Goal: Information Seeking & Learning: Learn about a topic

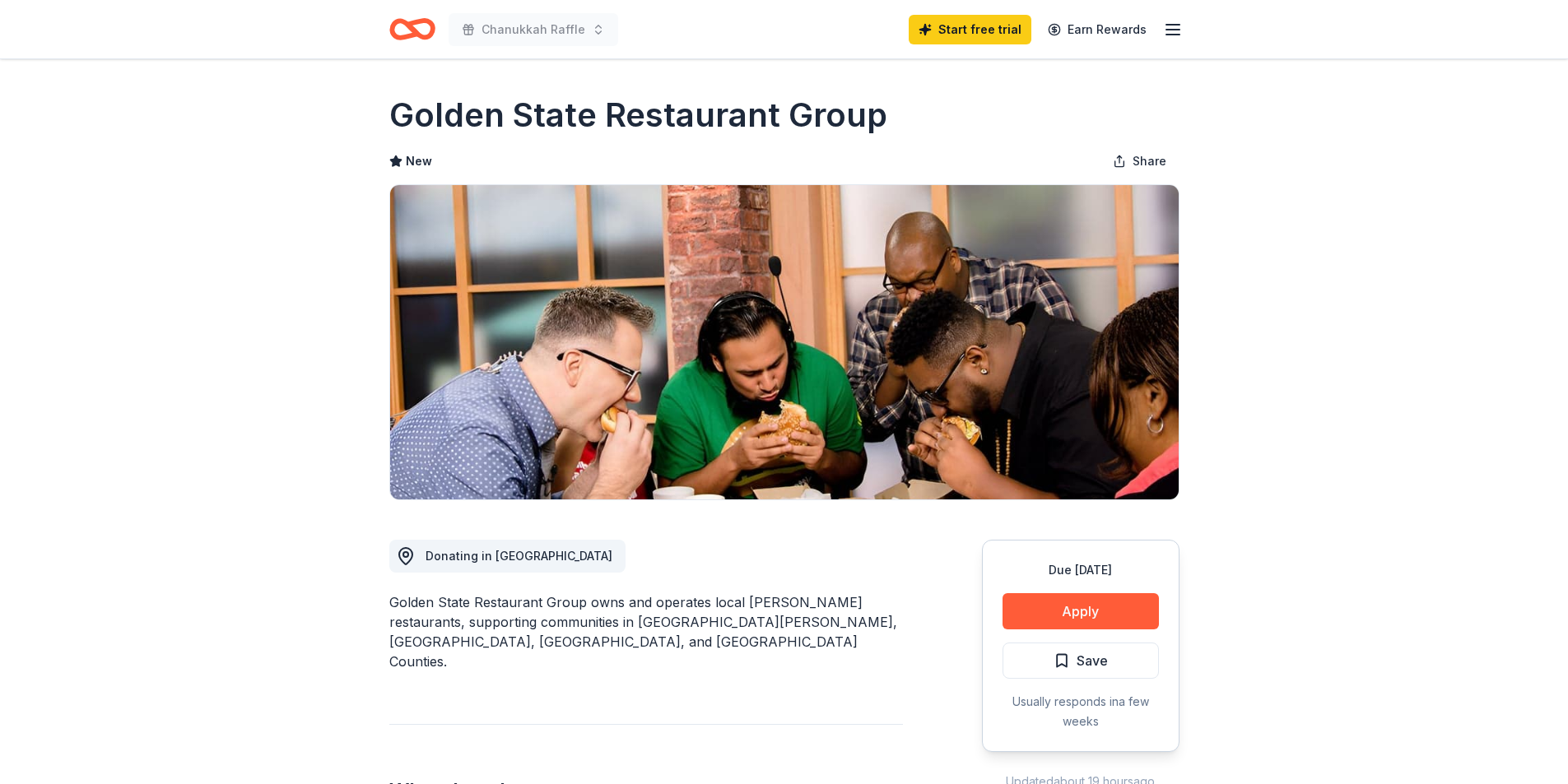
click at [408, 24] on icon "Home" at bounding box center [419, 29] width 26 height 17
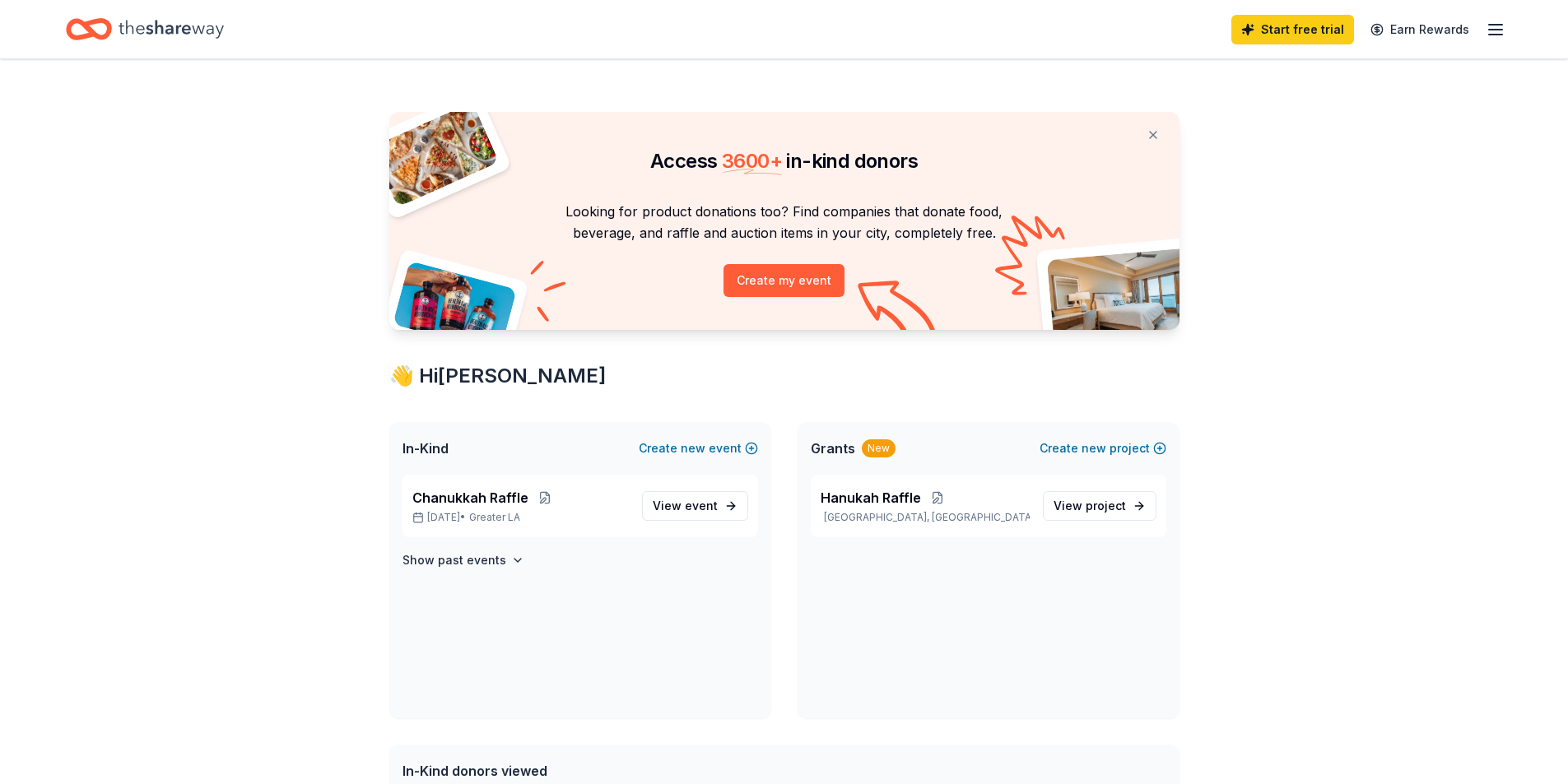
click at [150, 19] on icon "Home" at bounding box center [171, 29] width 105 height 34
click at [144, 31] on icon "Home" at bounding box center [171, 29] width 105 height 34
click at [1494, 20] on icon "button" at bounding box center [1496, 30] width 20 height 20
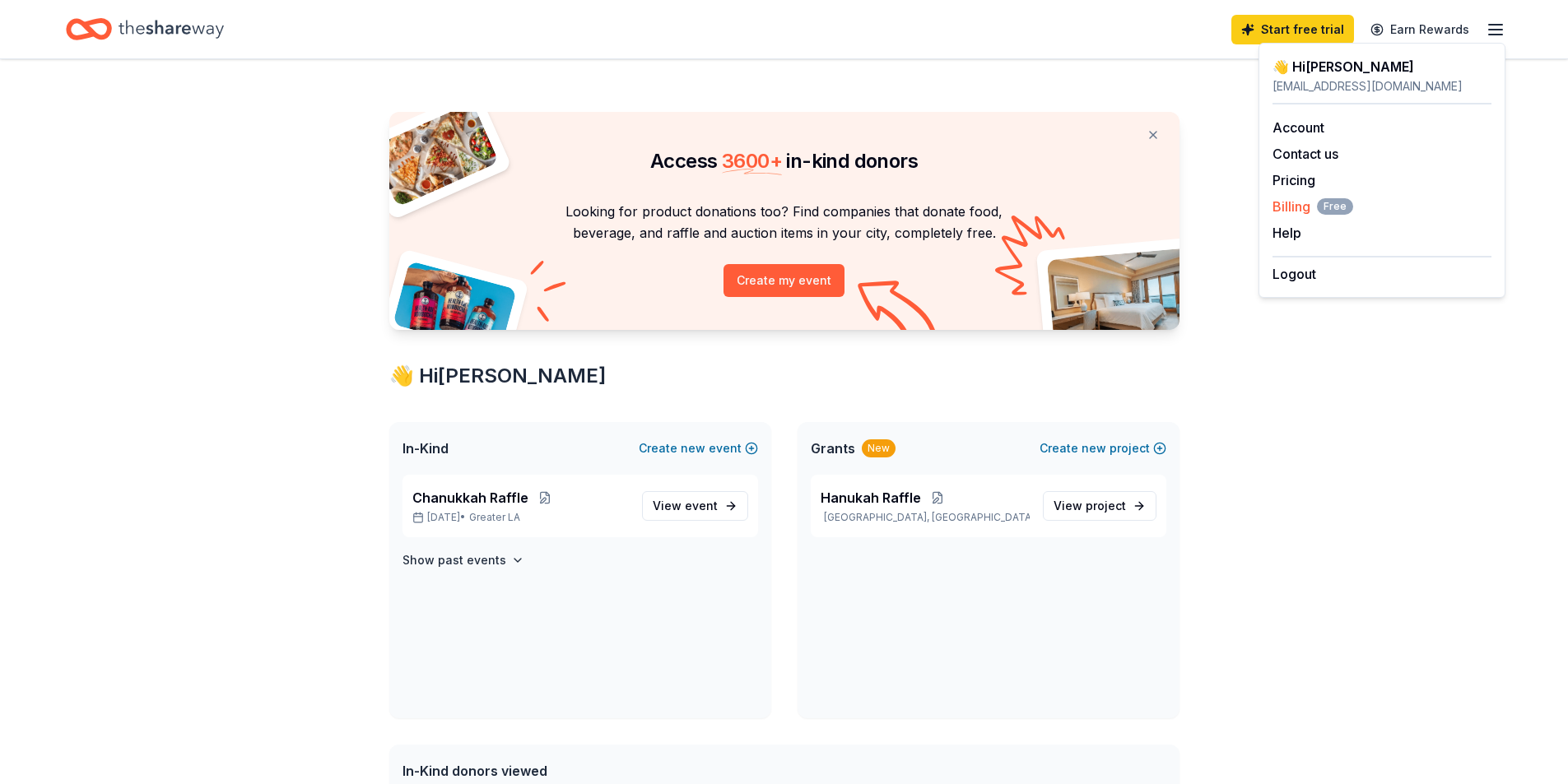
click at [1297, 202] on span "Billing Free" at bounding box center [1312, 207] width 81 height 20
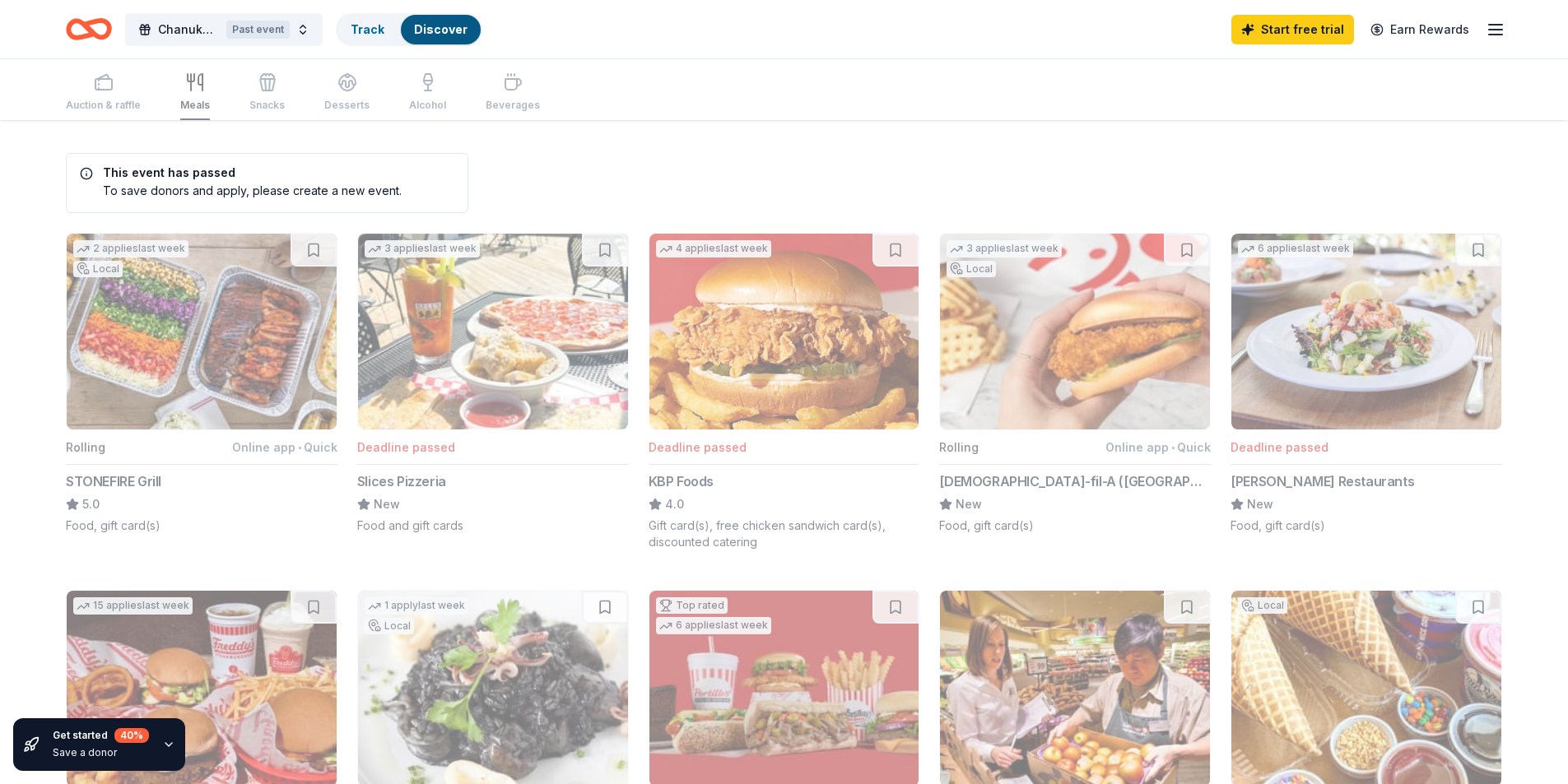
click at [98, 92] on div "Auction & raffle Meals Snacks Desserts Alcohol Beverages" at bounding box center [302, 92] width 474 height 54
click at [93, 16] on icon "Home" at bounding box center [89, 29] width 46 height 39
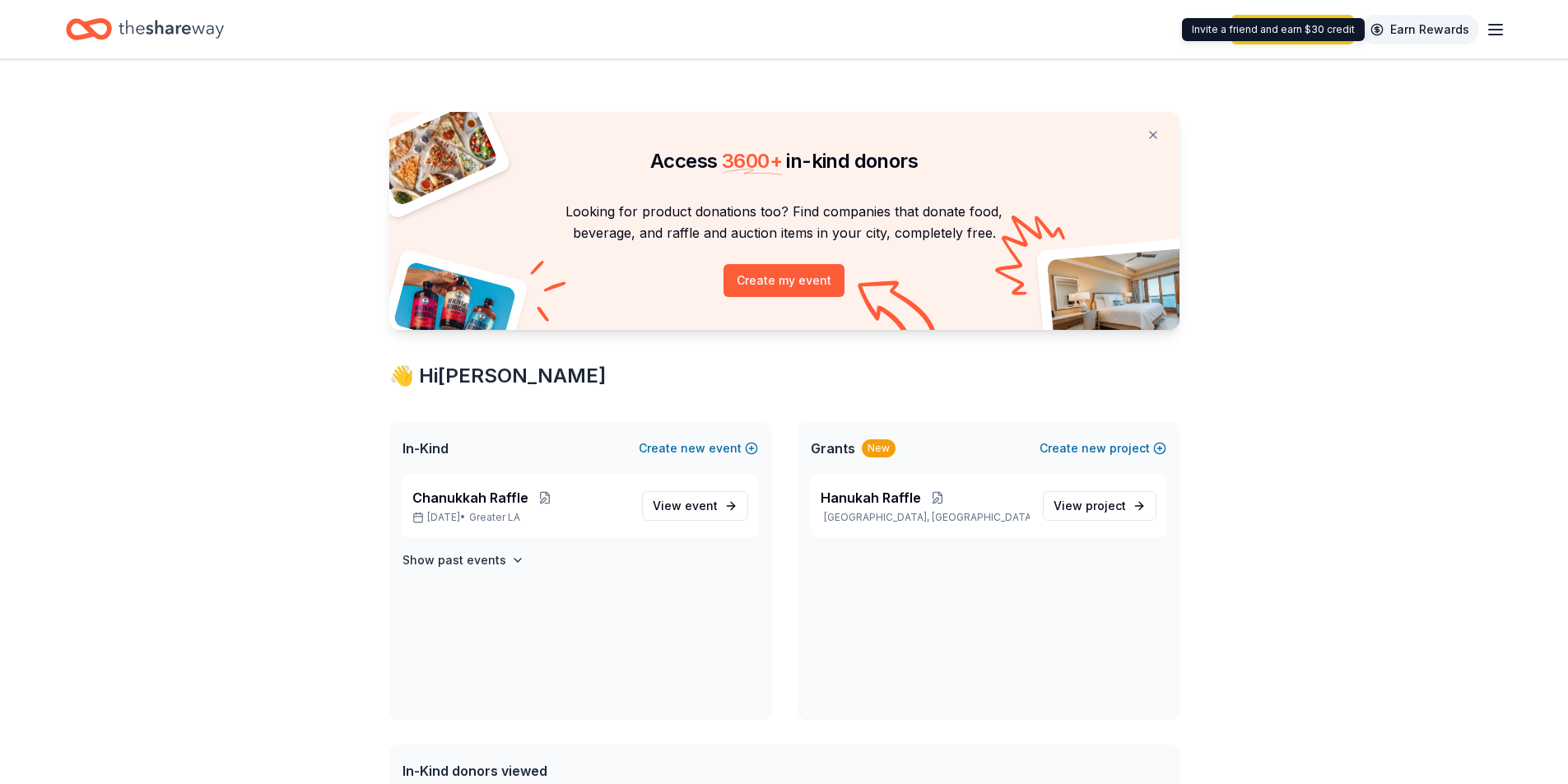
click at [1421, 22] on link "Earn Rewards" at bounding box center [1419, 30] width 119 height 30
click at [1412, 28] on link "Earn Rewards" at bounding box center [1419, 30] width 119 height 30
click at [148, 19] on icon "Home" at bounding box center [171, 29] width 105 height 34
click at [114, 30] on div "Home" at bounding box center [144, 29] width 158 height 39
click at [1126, 501] on link "View project" at bounding box center [1099, 506] width 114 height 30
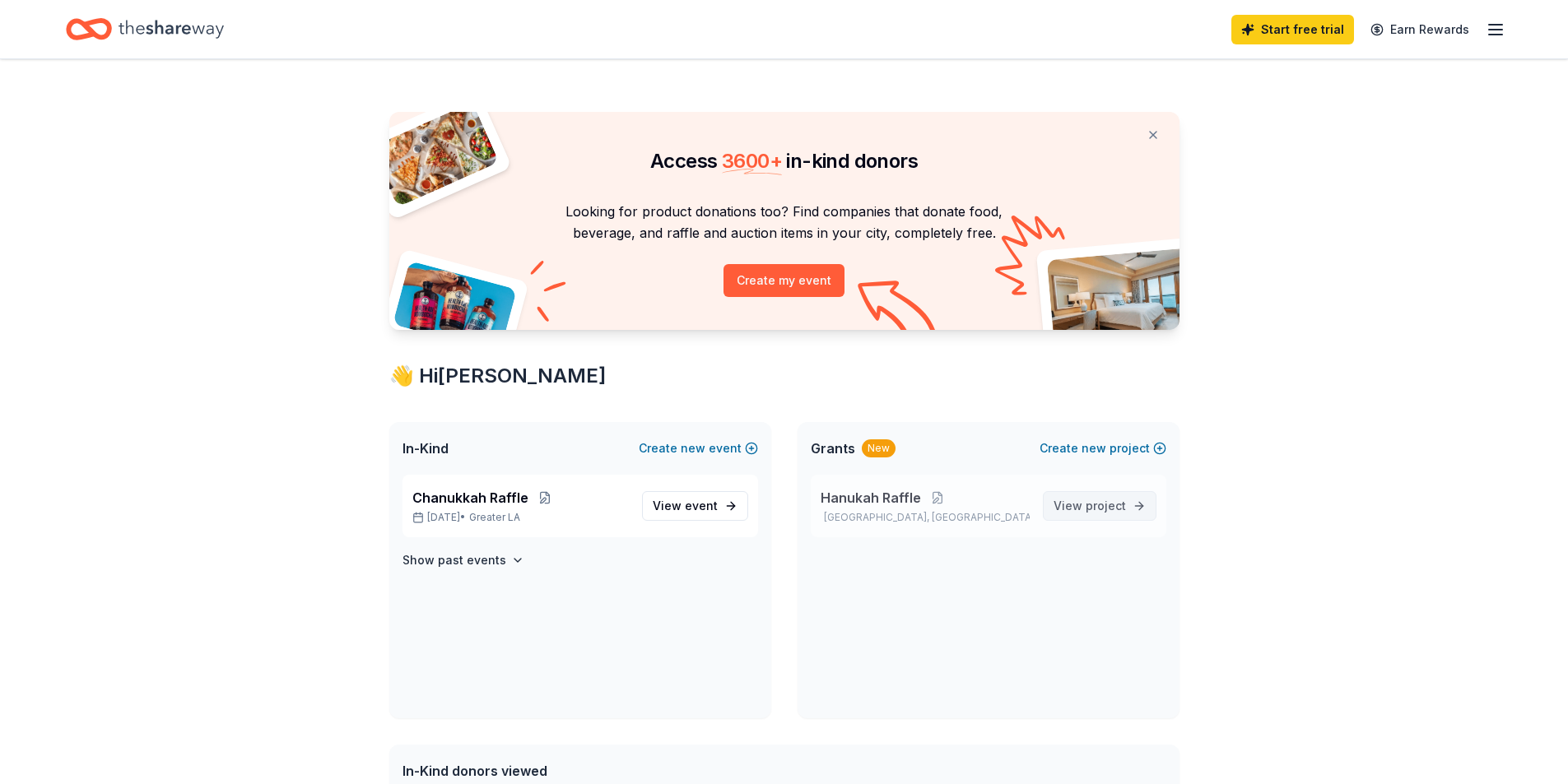
click at [1081, 492] on link "View project" at bounding box center [1099, 506] width 114 height 30
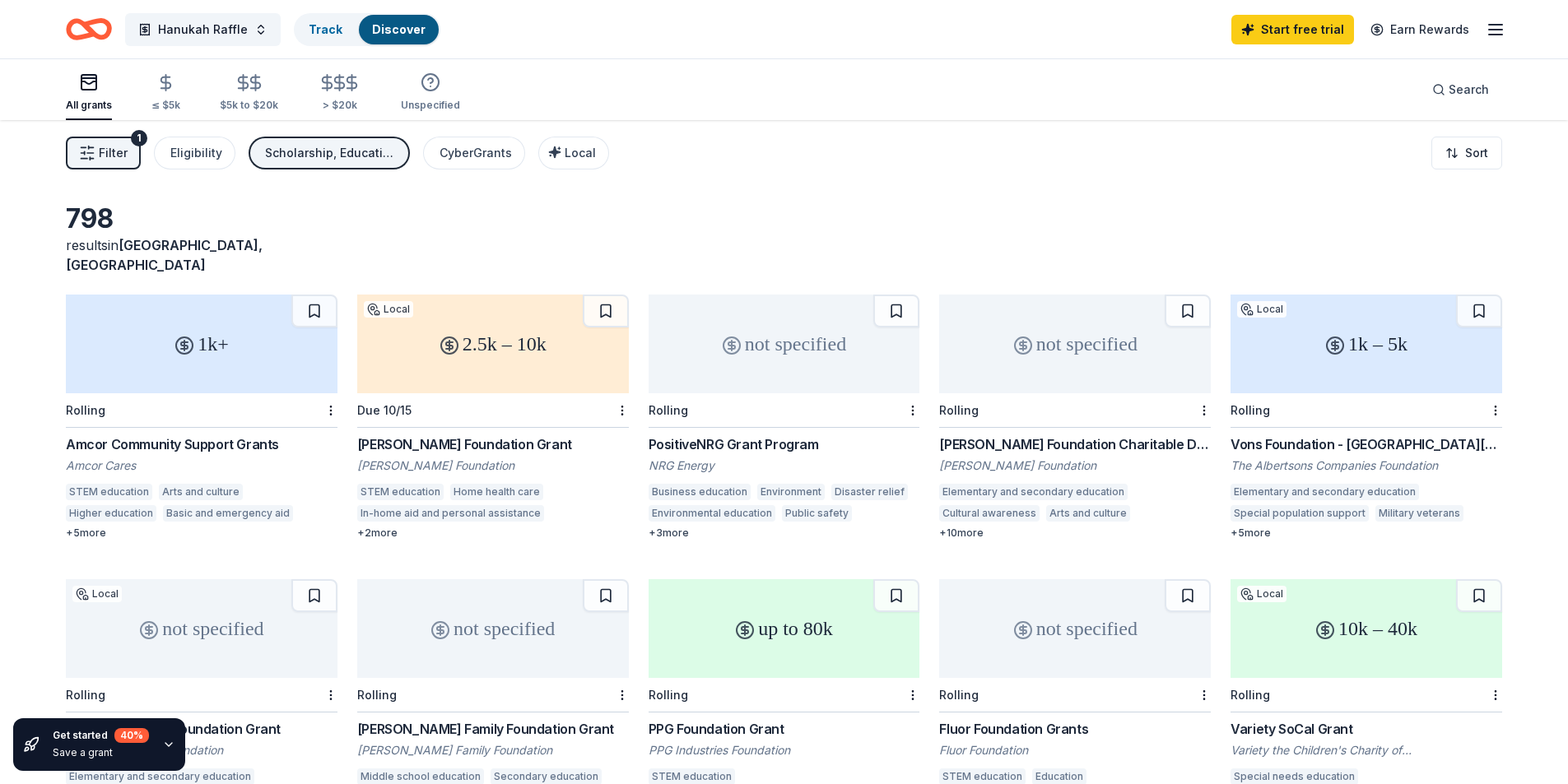
click at [89, 94] on div "All grants" at bounding box center [89, 92] width 46 height 40
click at [120, 160] on span "Filter" at bounding box center [113, 153] width 29 height 20
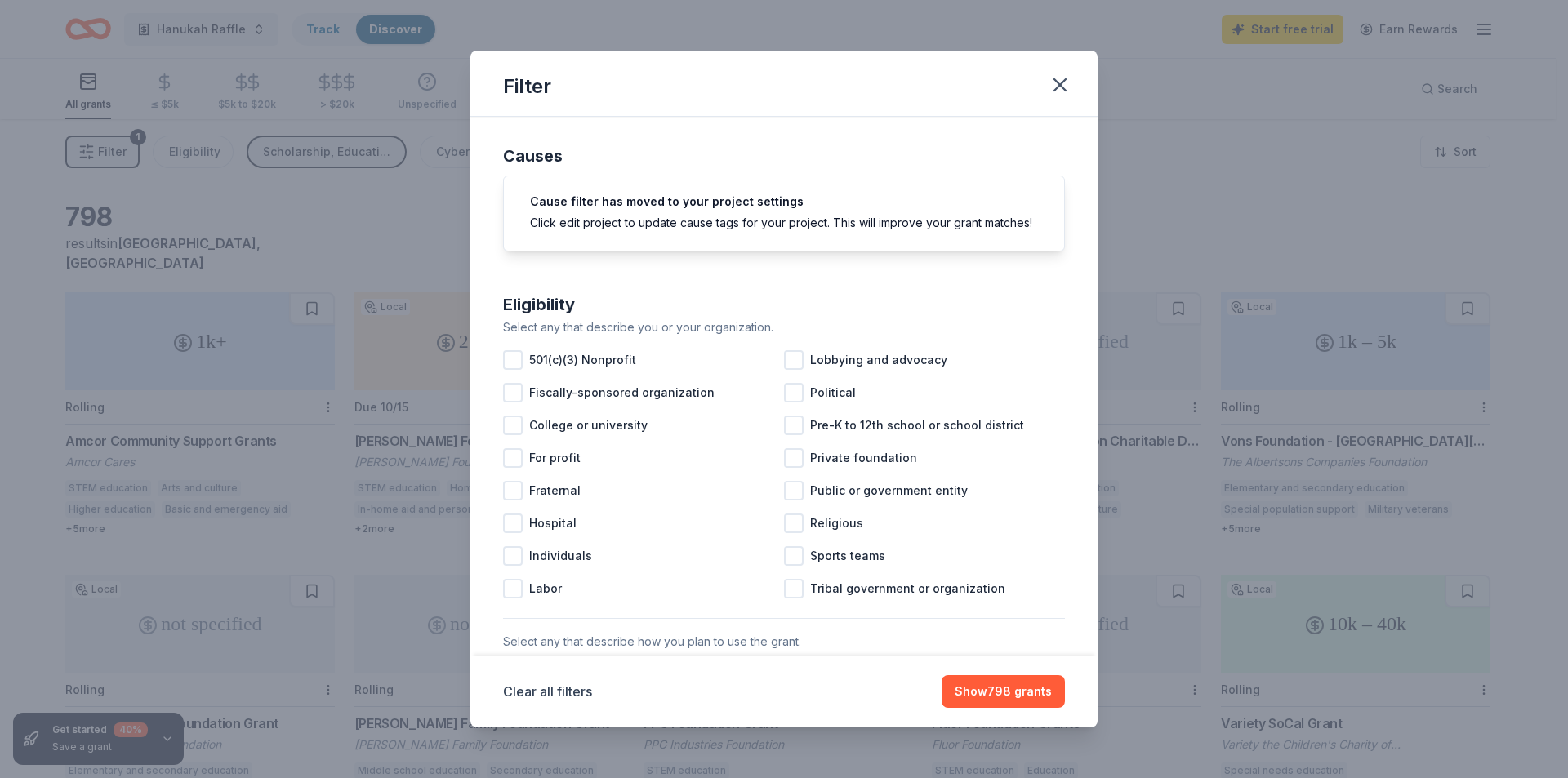
click at [119, 159] on div "Filter Causes Cause filter has moved to your project settings Click edit projec…" at bounding box center [784, 389] width 1568 height 778
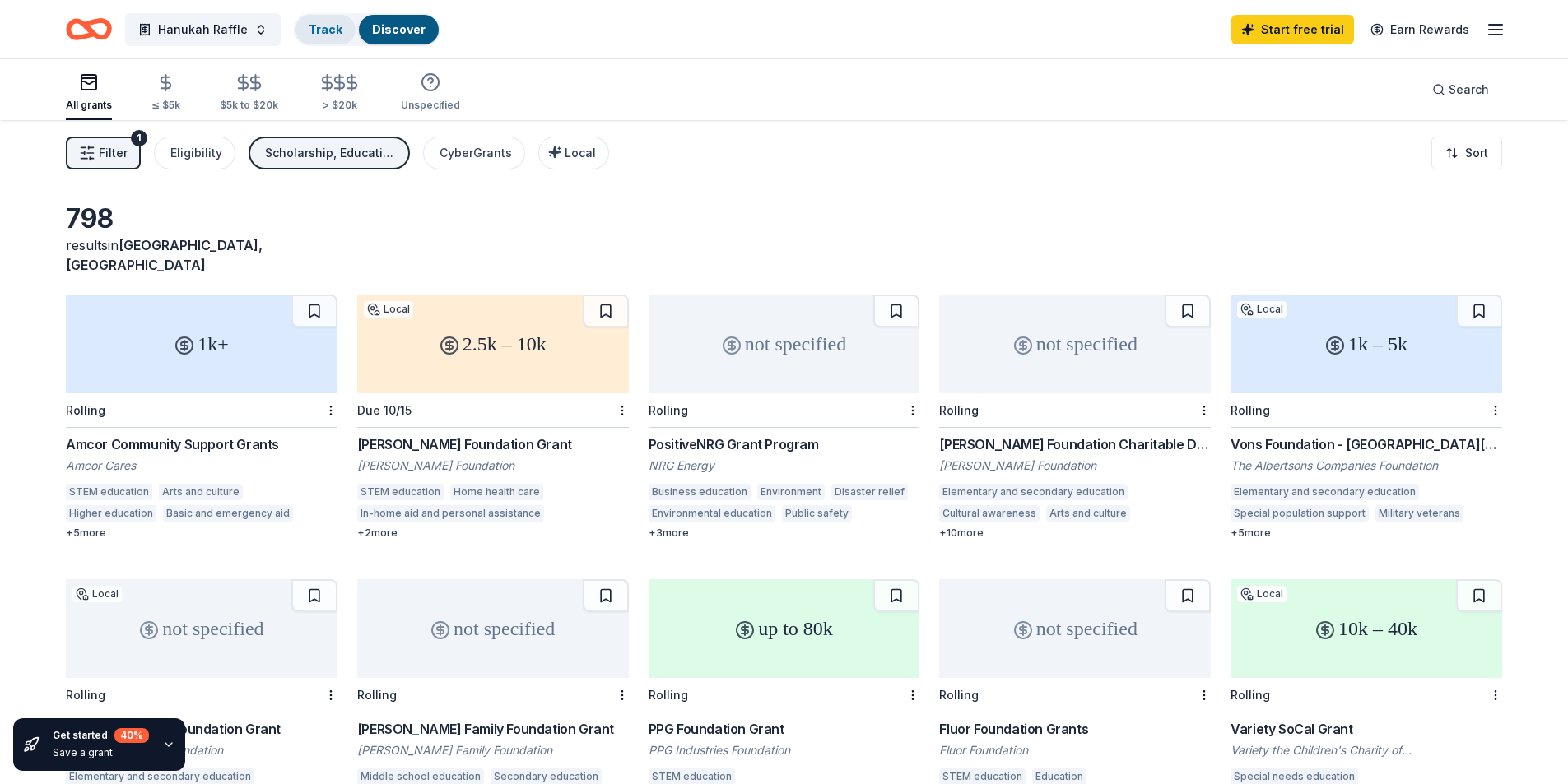
click at [333, 18] on div "Track" at bounding box center [325, 30] width 60 height 30
click at [383, 19] on div "Discover" at bounding box center [398, 30] width 80 height 30
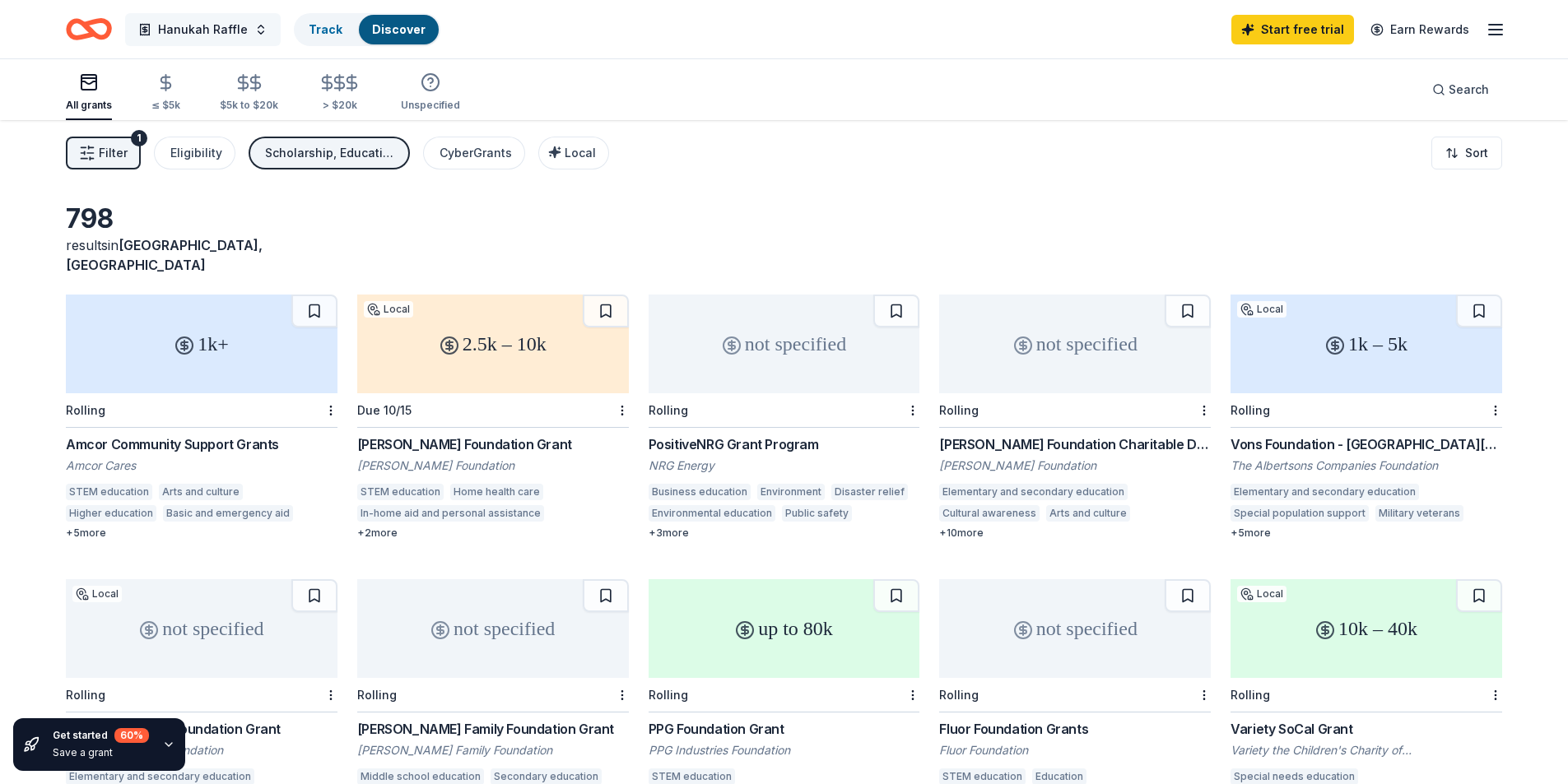
click at [208, 28] on span "Hanukah Raffle" at bounding box center [203, 30] width 90 height 20
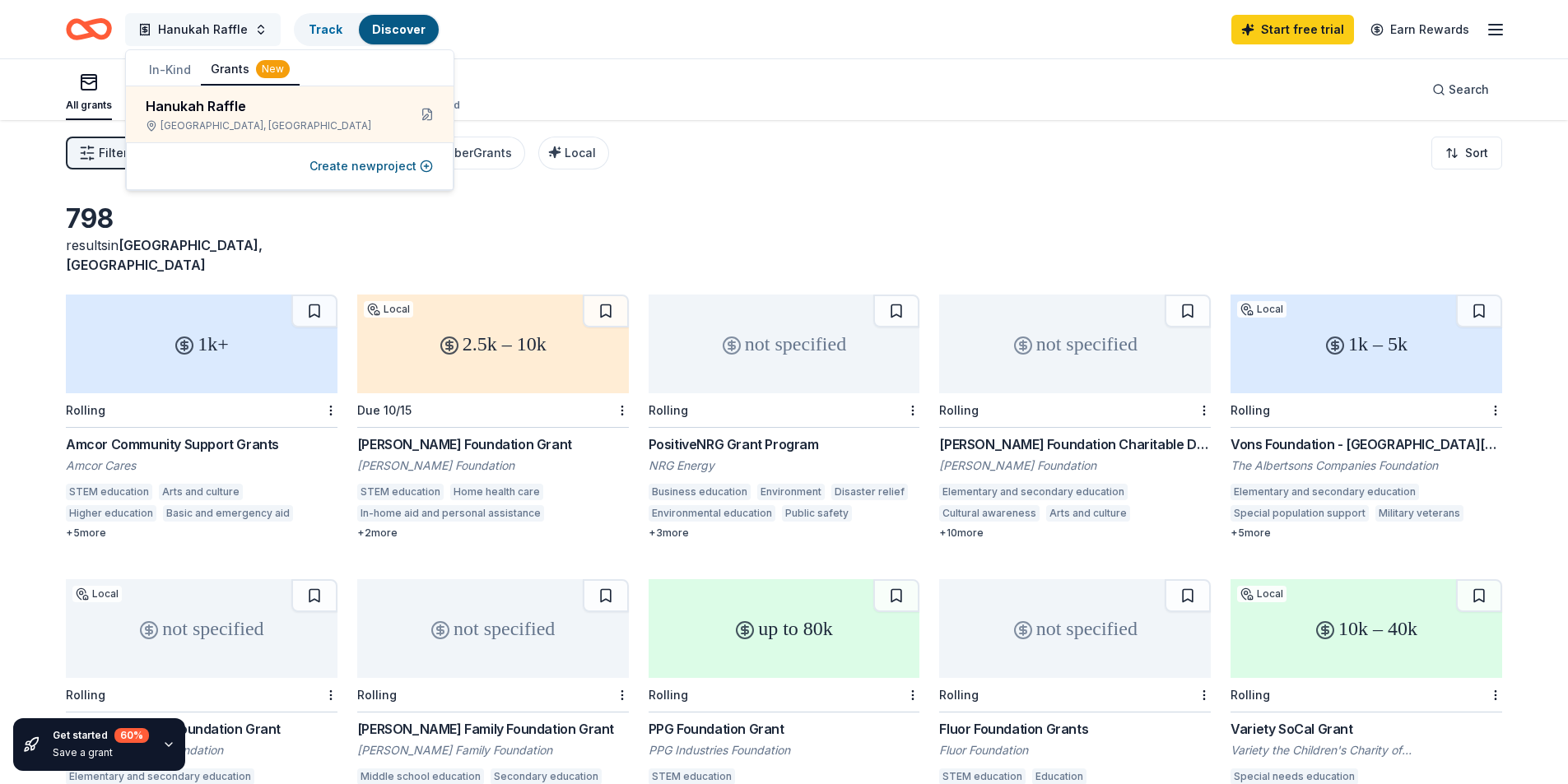
scroll to position [1, 0]
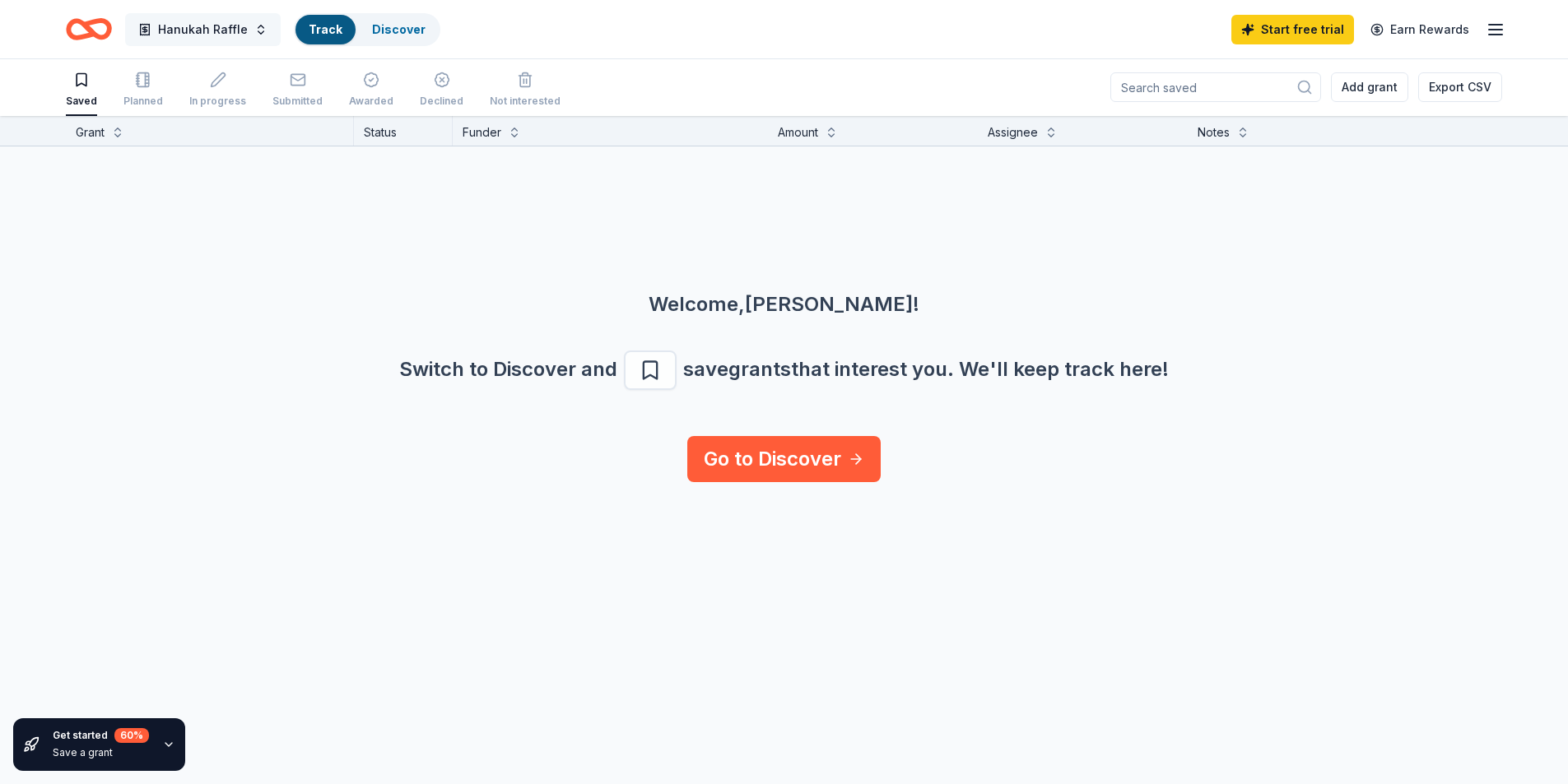
click at [207, 27] on span "Hanukah Raffle" at bounding box center [203, 30] width 90 height 20
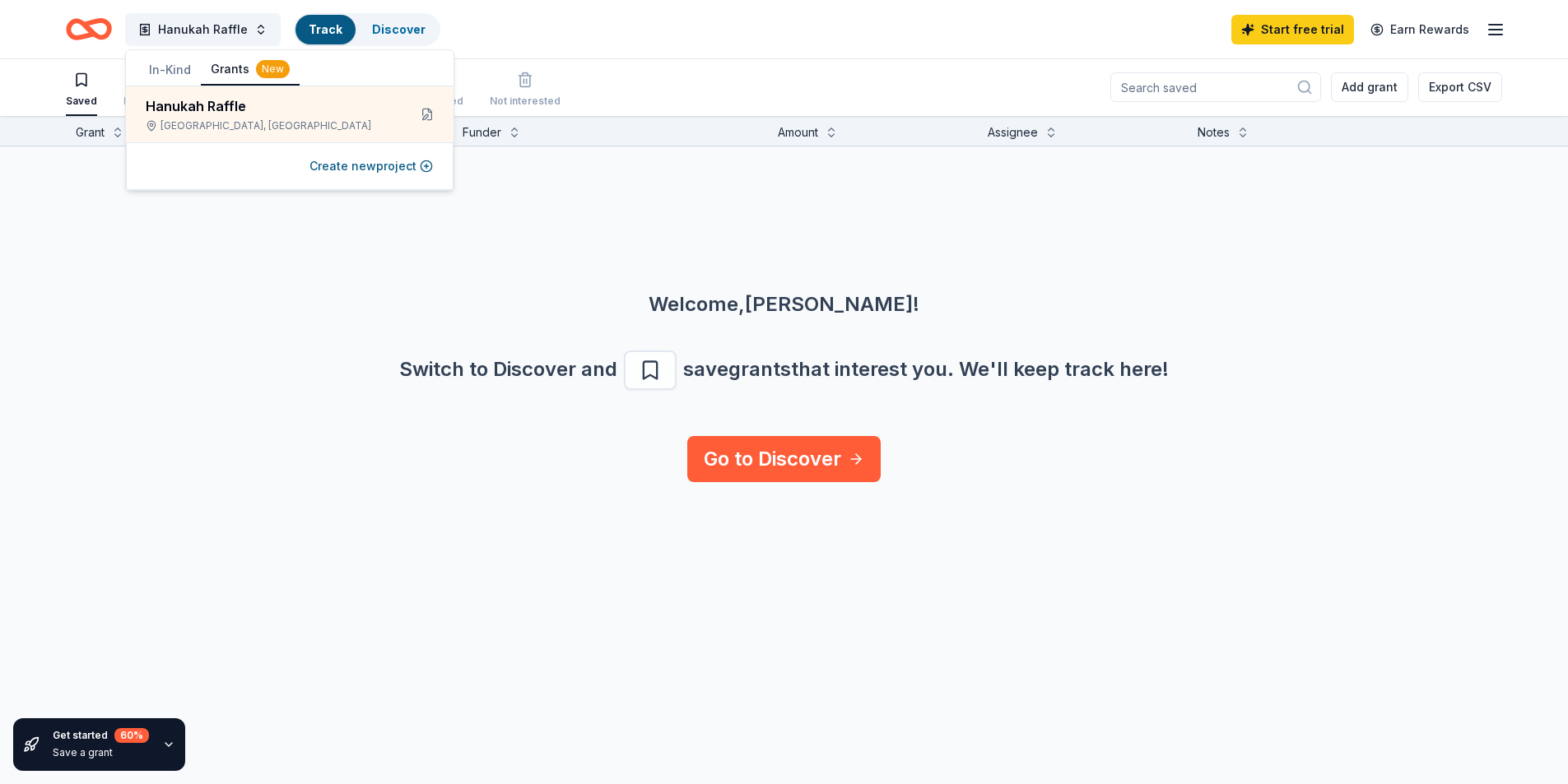
click at [167, 70] on button "In-Kind" at bounding box center [170, 70] width 61 height 30
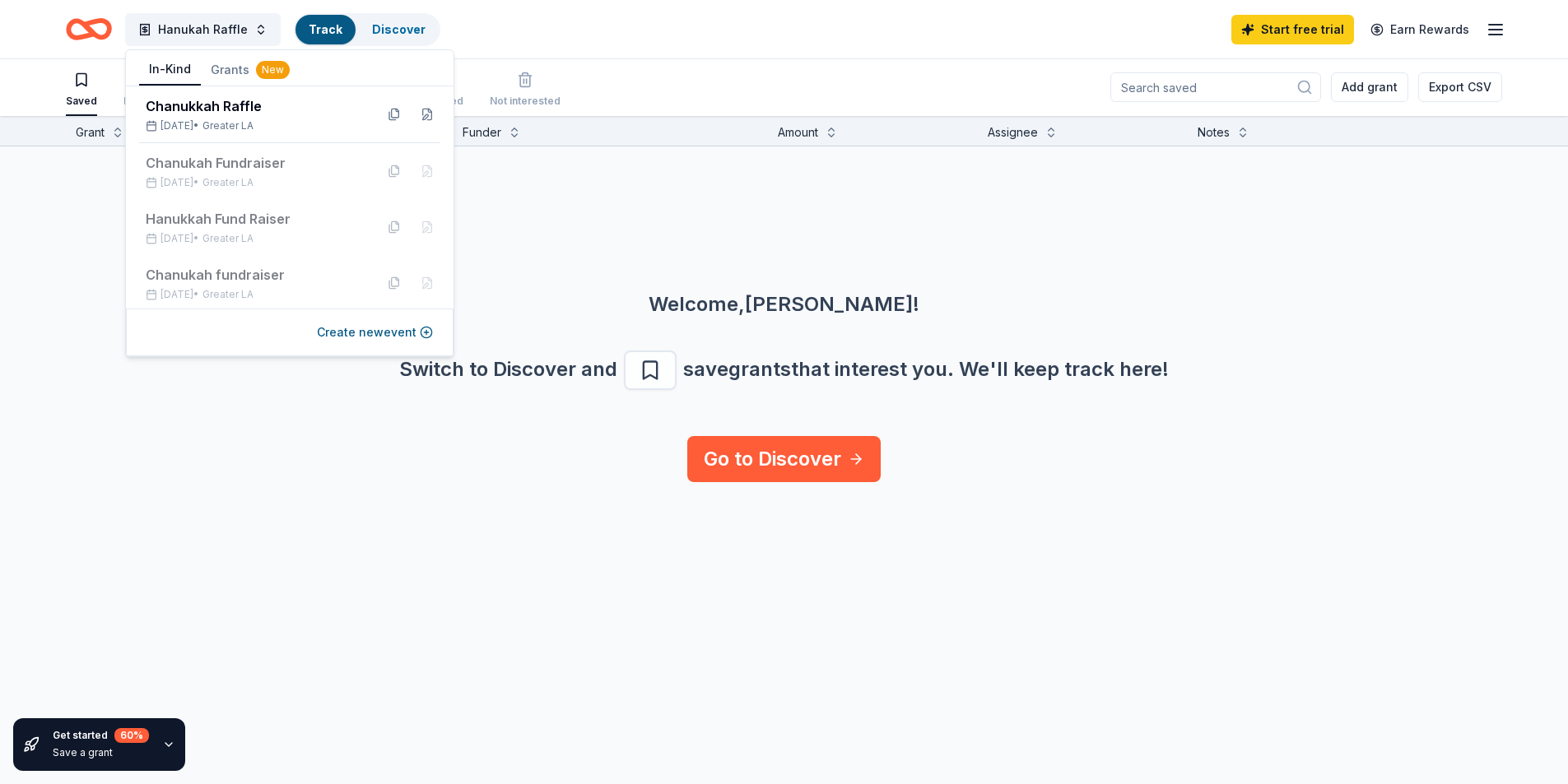
click at [167, 70] on button "In-Kind" at bounding box center [170, 70] width 61 height 32
click at [832, 258] on div "Welcome, Ortal Bendavid ! Switch to Discover and save grants that interest you.…" at bounding box center [784, 290] width 1568 height 290
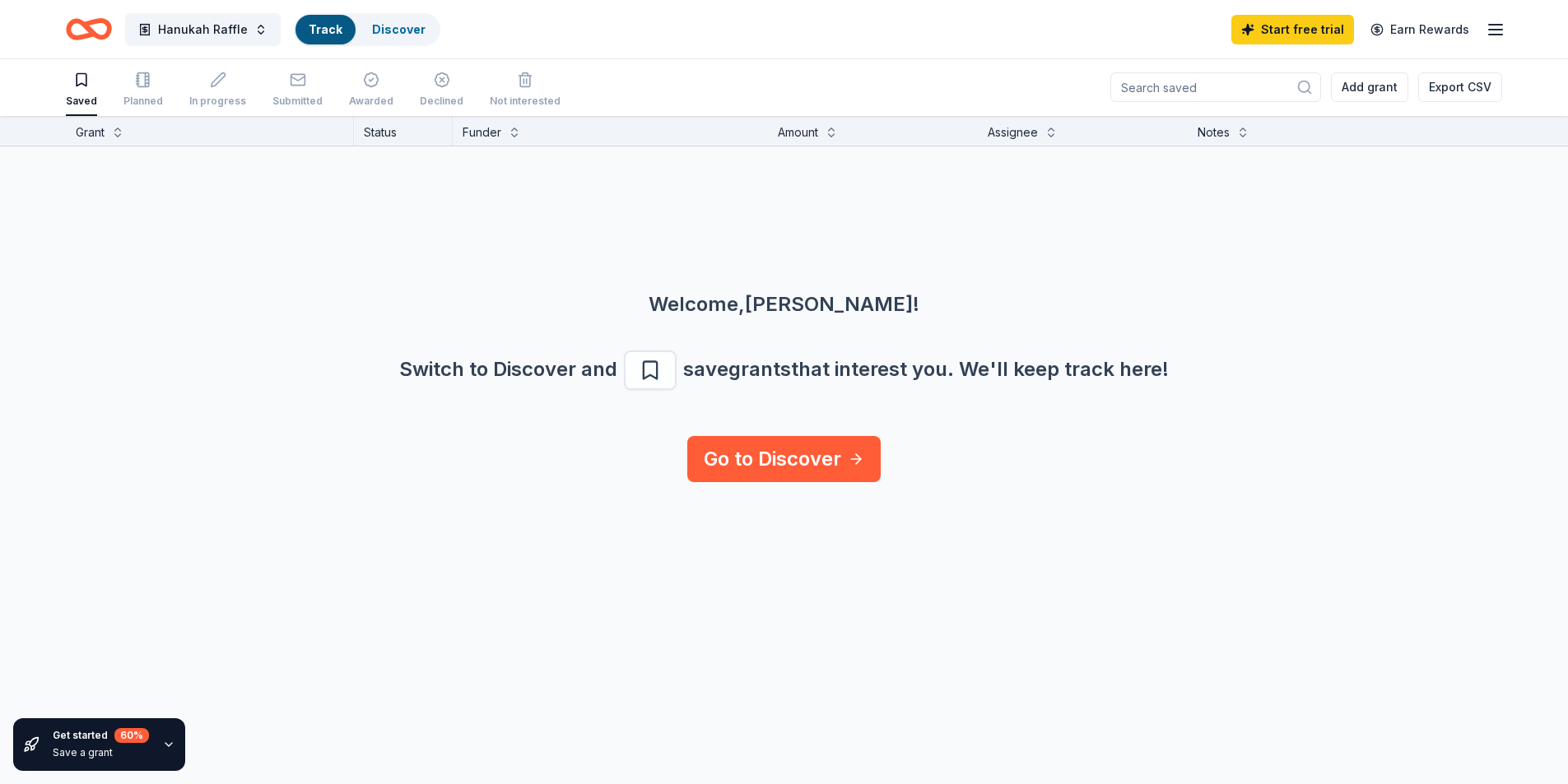
click at [95, 27] on icon "Home" at bounding box center [89, 29] width 46 height 39
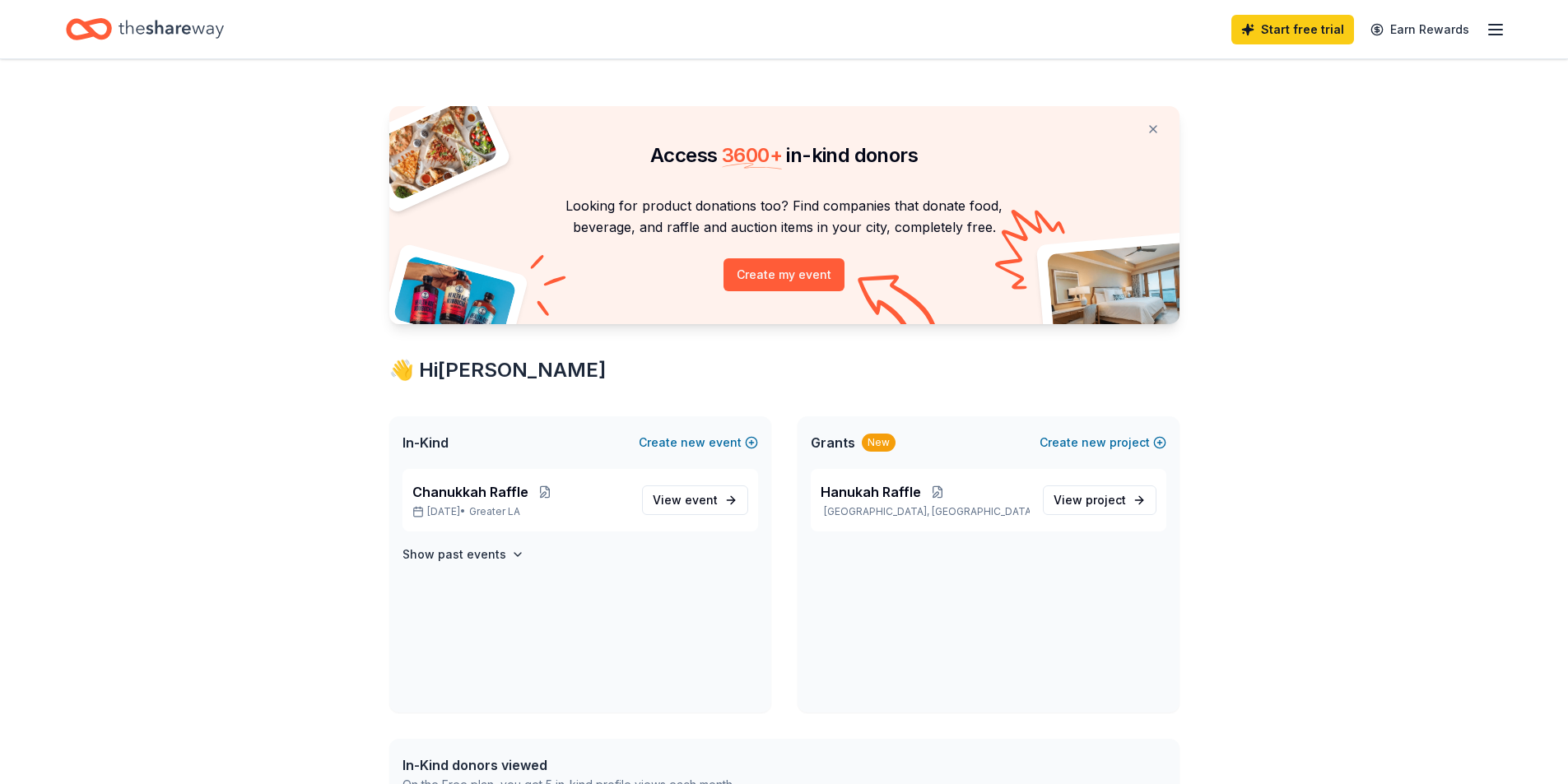
scroll to position [1, 0]
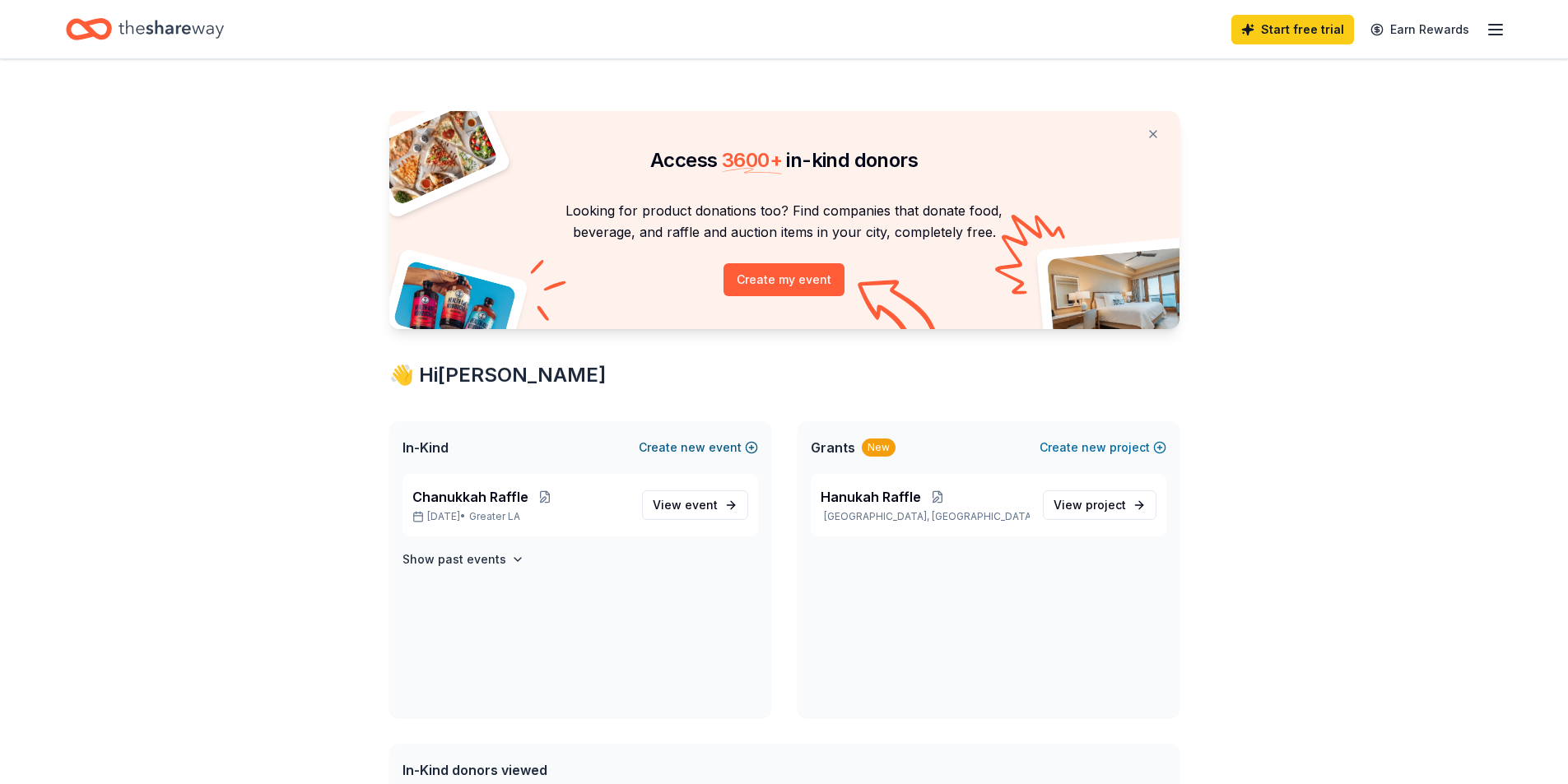
click at [661, 446] on button "Create new event" at bounding box center [698, 448] width 120 height 20
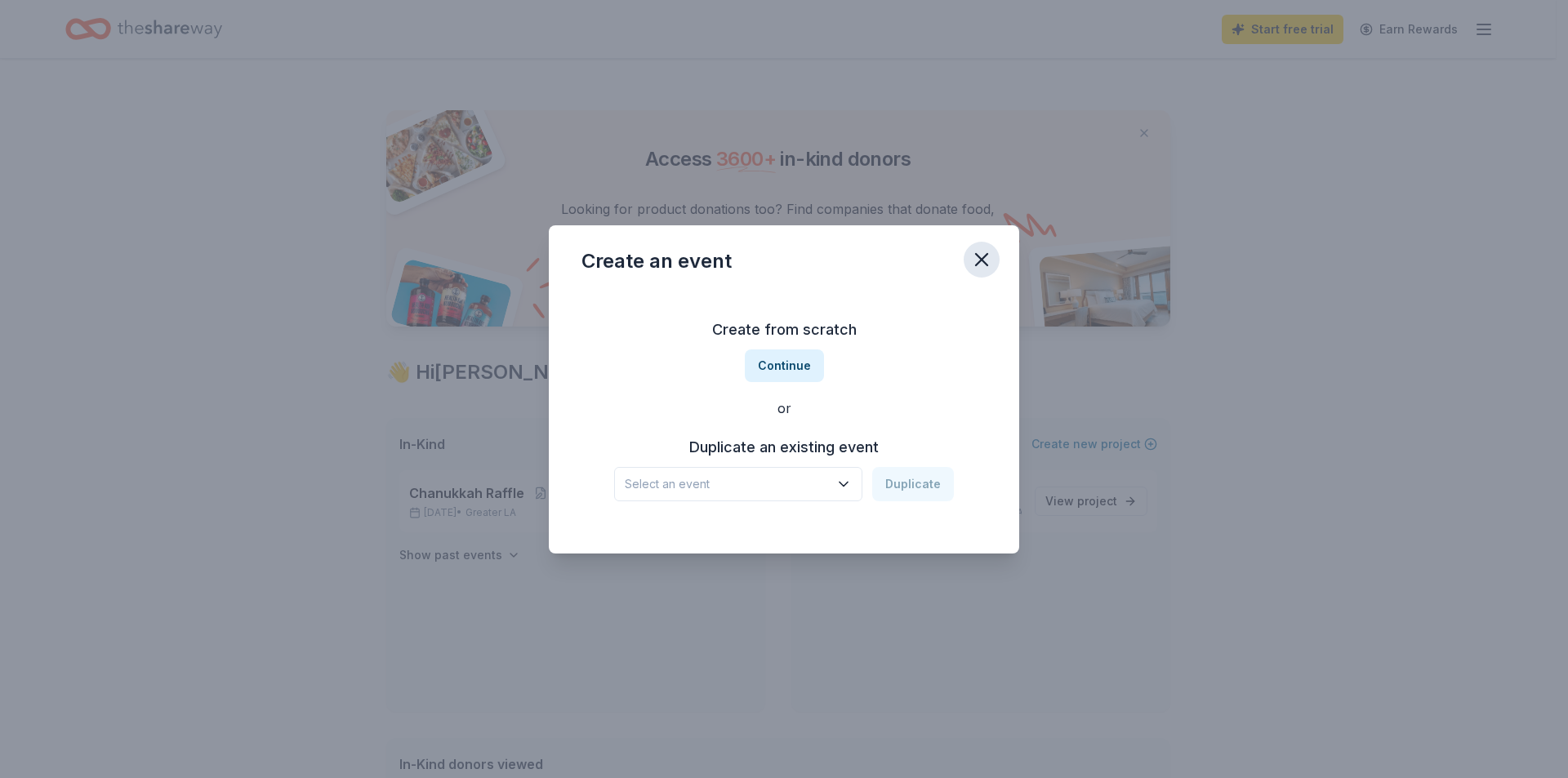
click at [977, 250] on icon "button" at bounding box center [982, 259] width 23 height 23
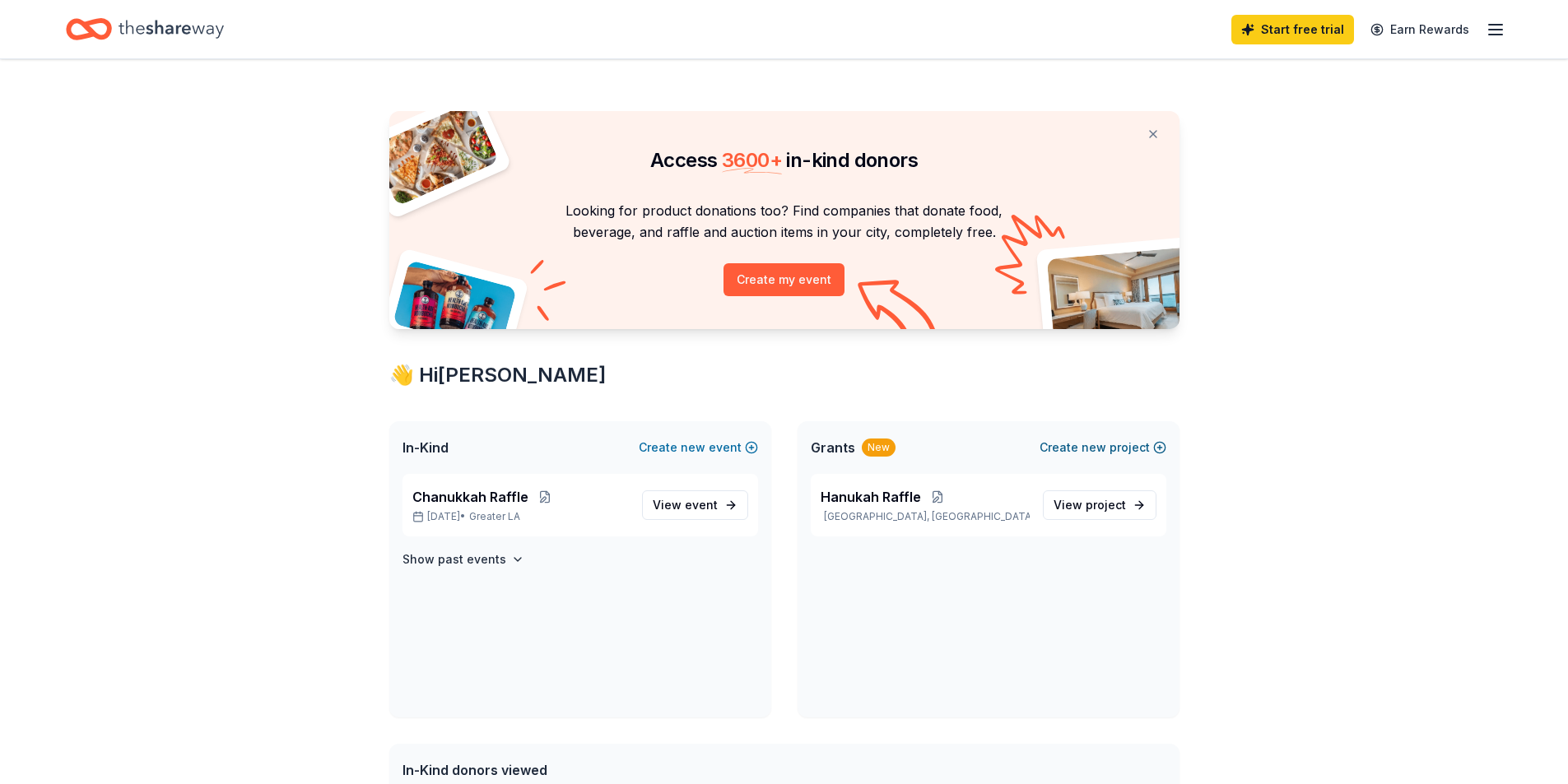
click at [1103, 445] on span "new" at bounding box center [1094, 448] width 25 height 20
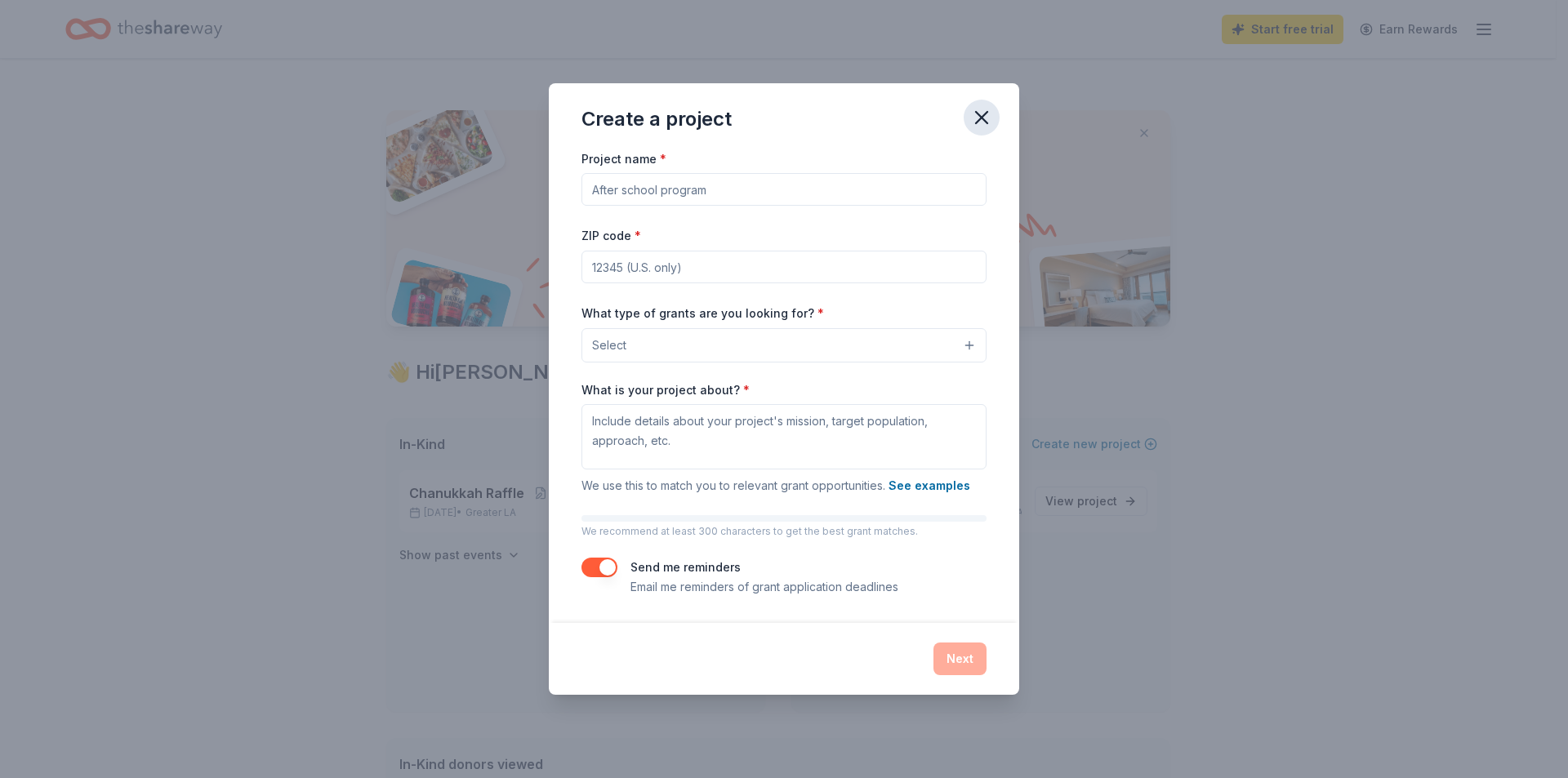
click at [981, 113] on icon "button" at bounding box center [982, 118] width 23 height 23
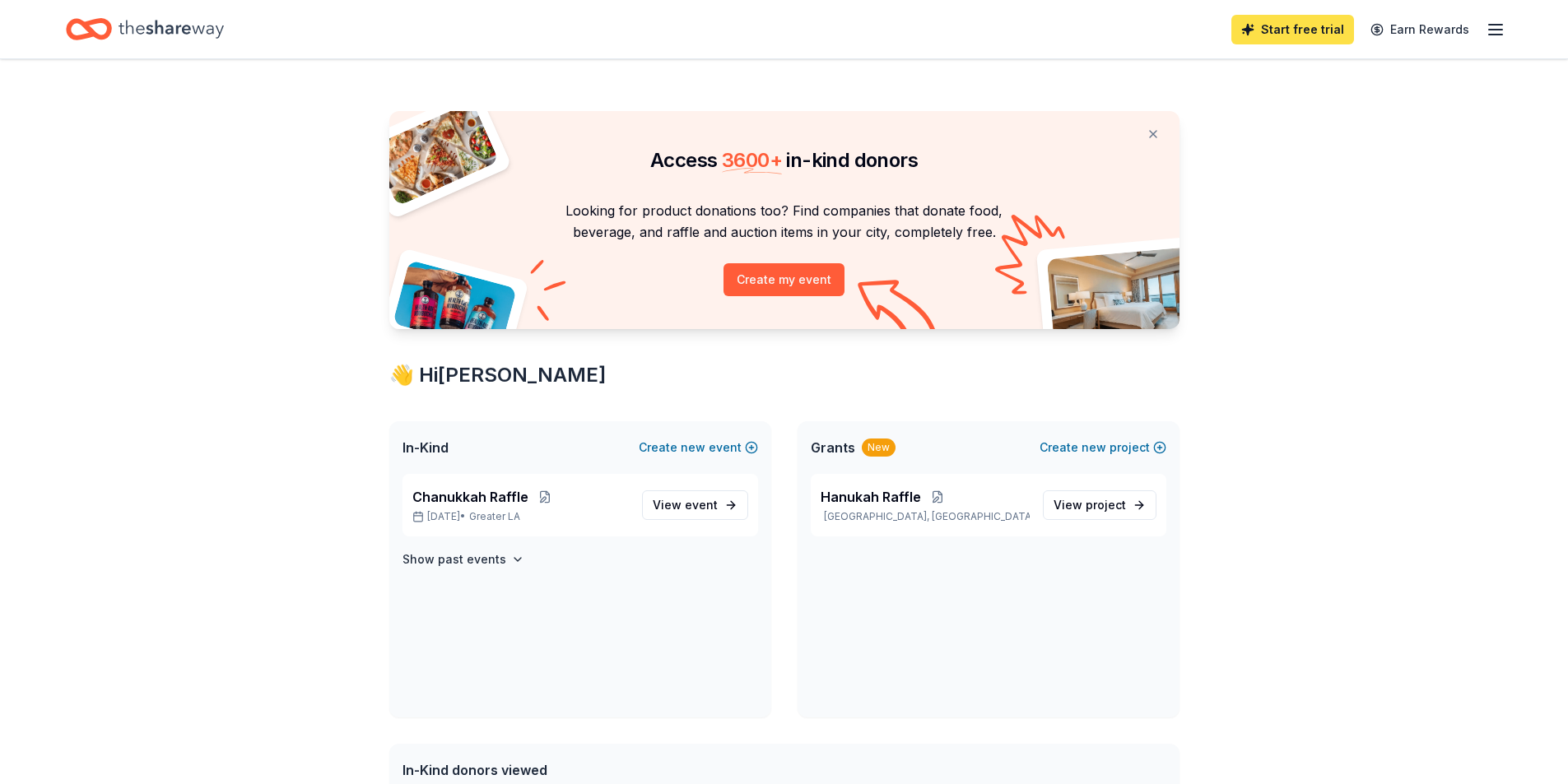
click at [1283, 23] on link "Start free trial" at bounding box center [1292, 30] width 123 height 30
click at [1490, 32] on icon "button" at bounding box center [1496, 30] width 20 height 20
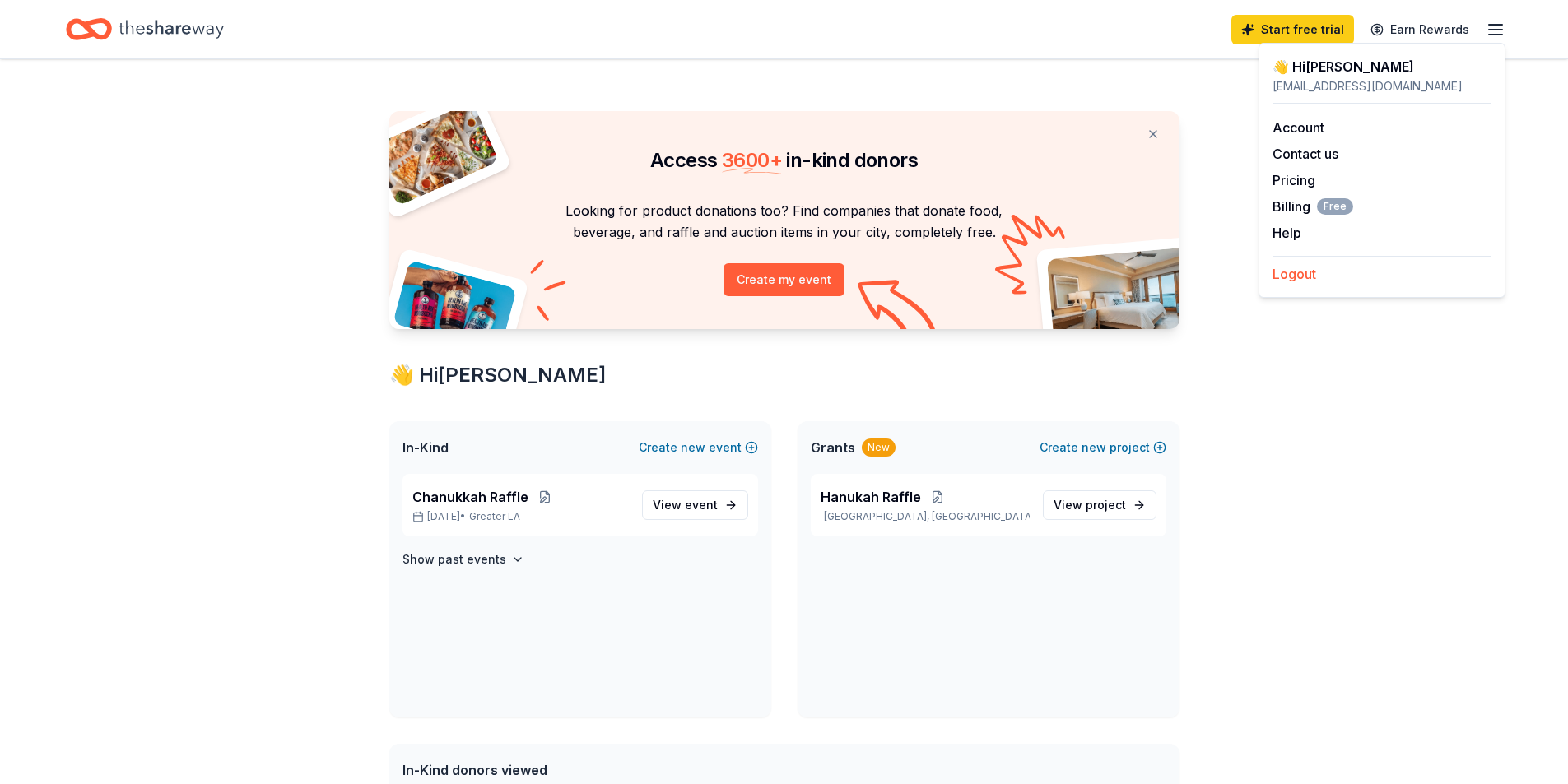
click at [1302, 280] on button "Logout" at bounding box center [1294, 274] width 44 height 20
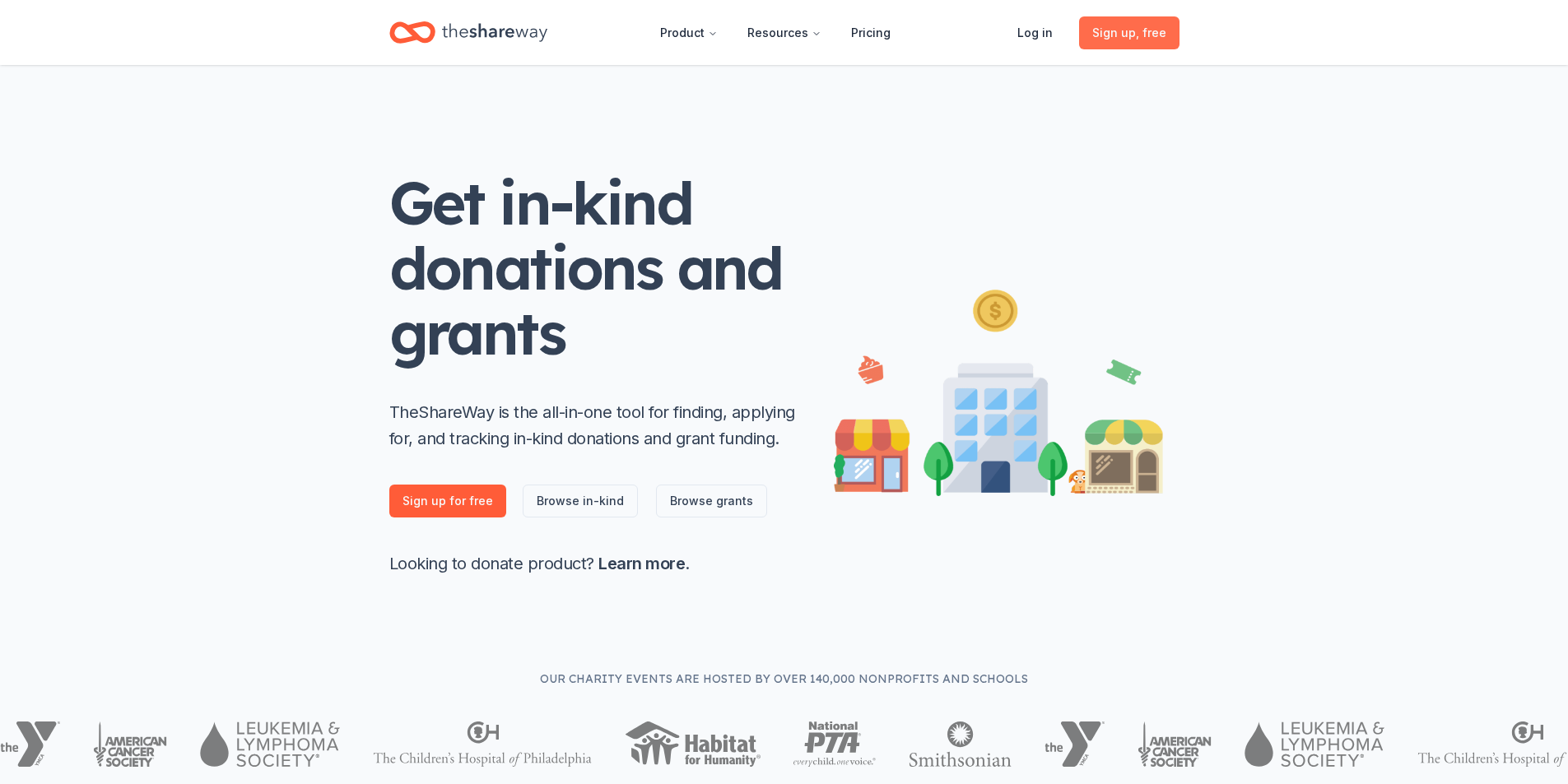
click at [1150, 26] on span "Sign up , free" at bounding box center [1129, 33] width 74 height 20
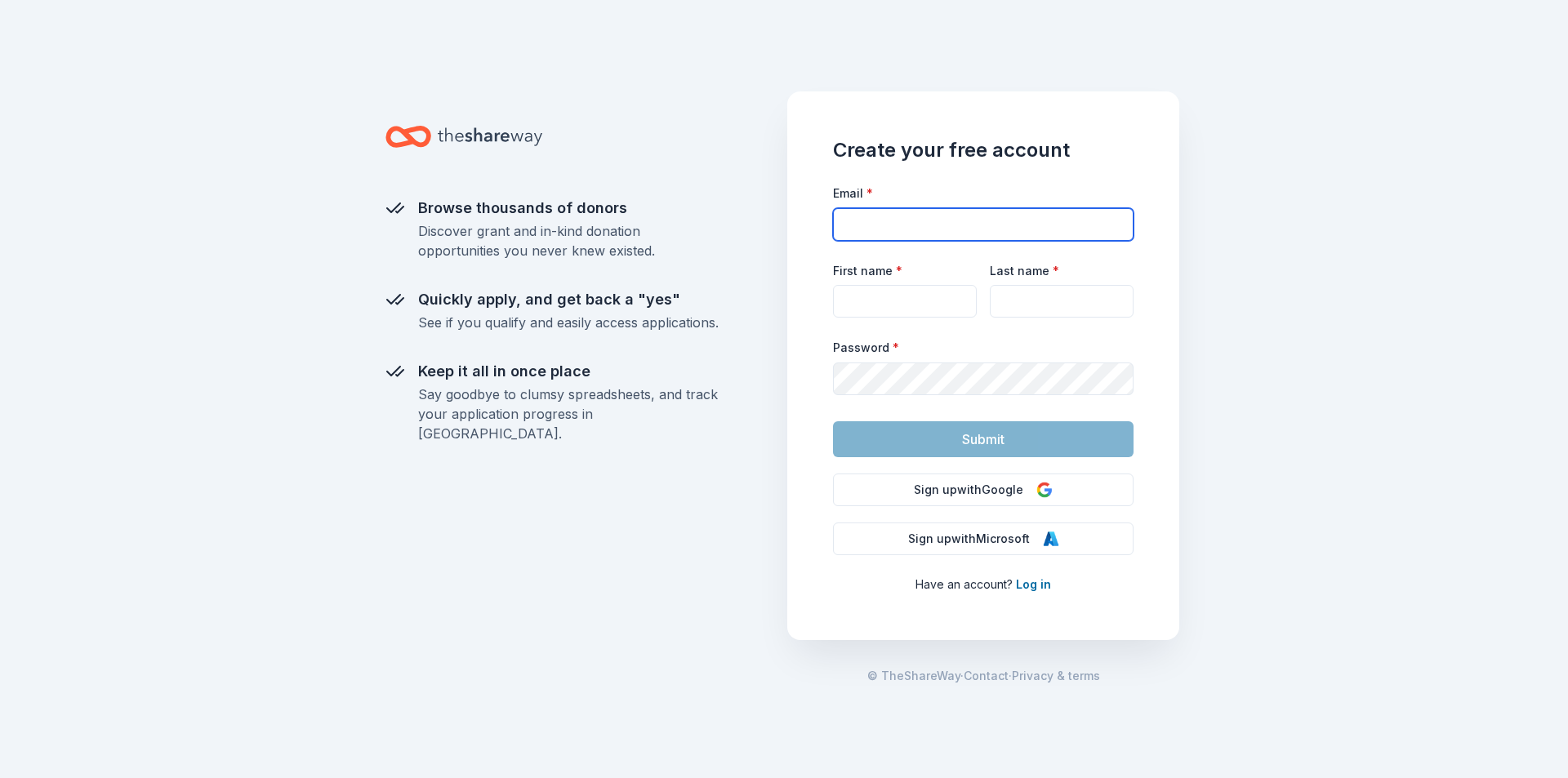
click at [954, 222] on input "Email *" at bounding box center [982, 225] width 301 height 33
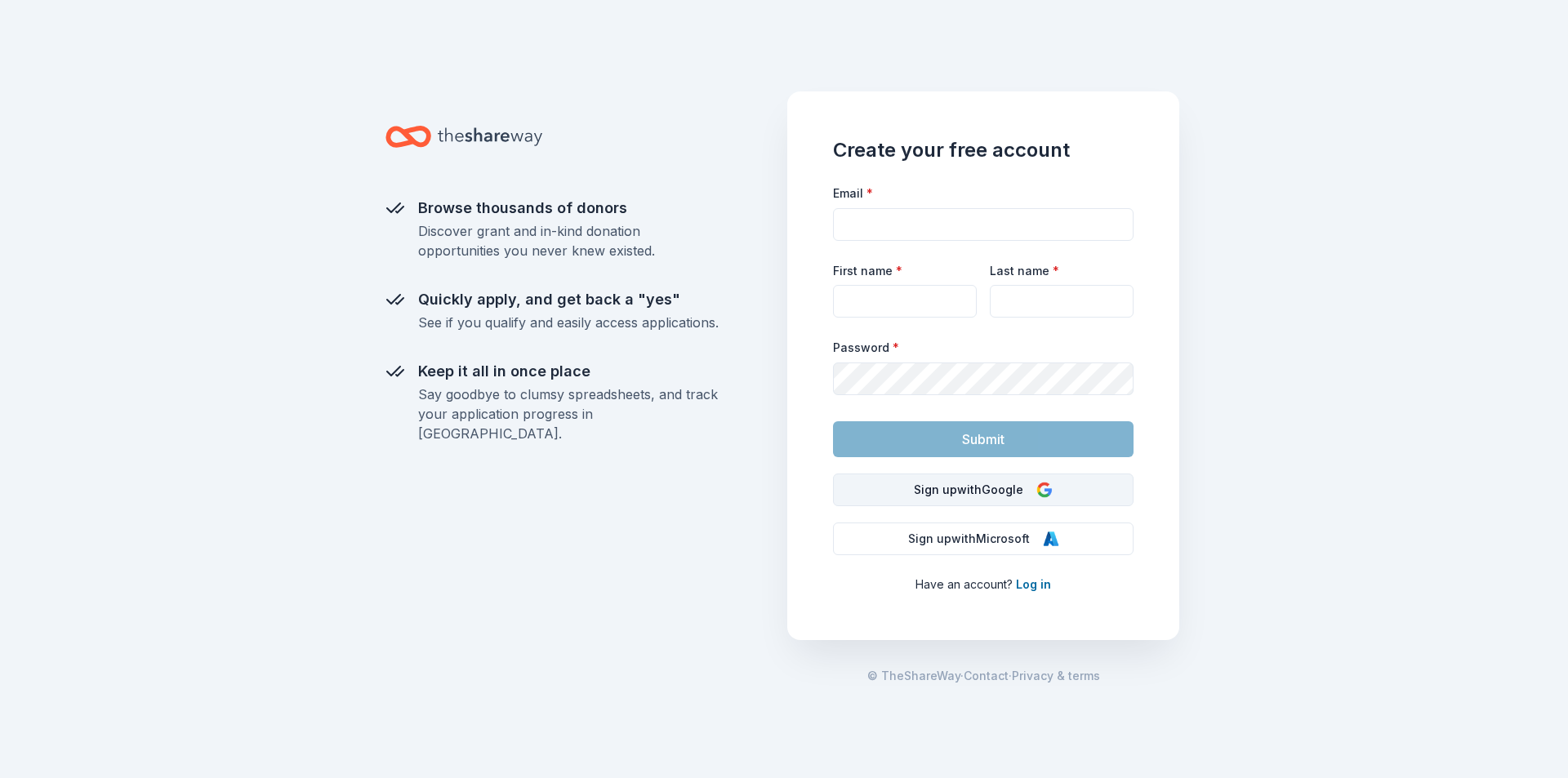
click at [984, 496] on button "Sign up with Google" at bounding box center [982, 490] width 301 height 33
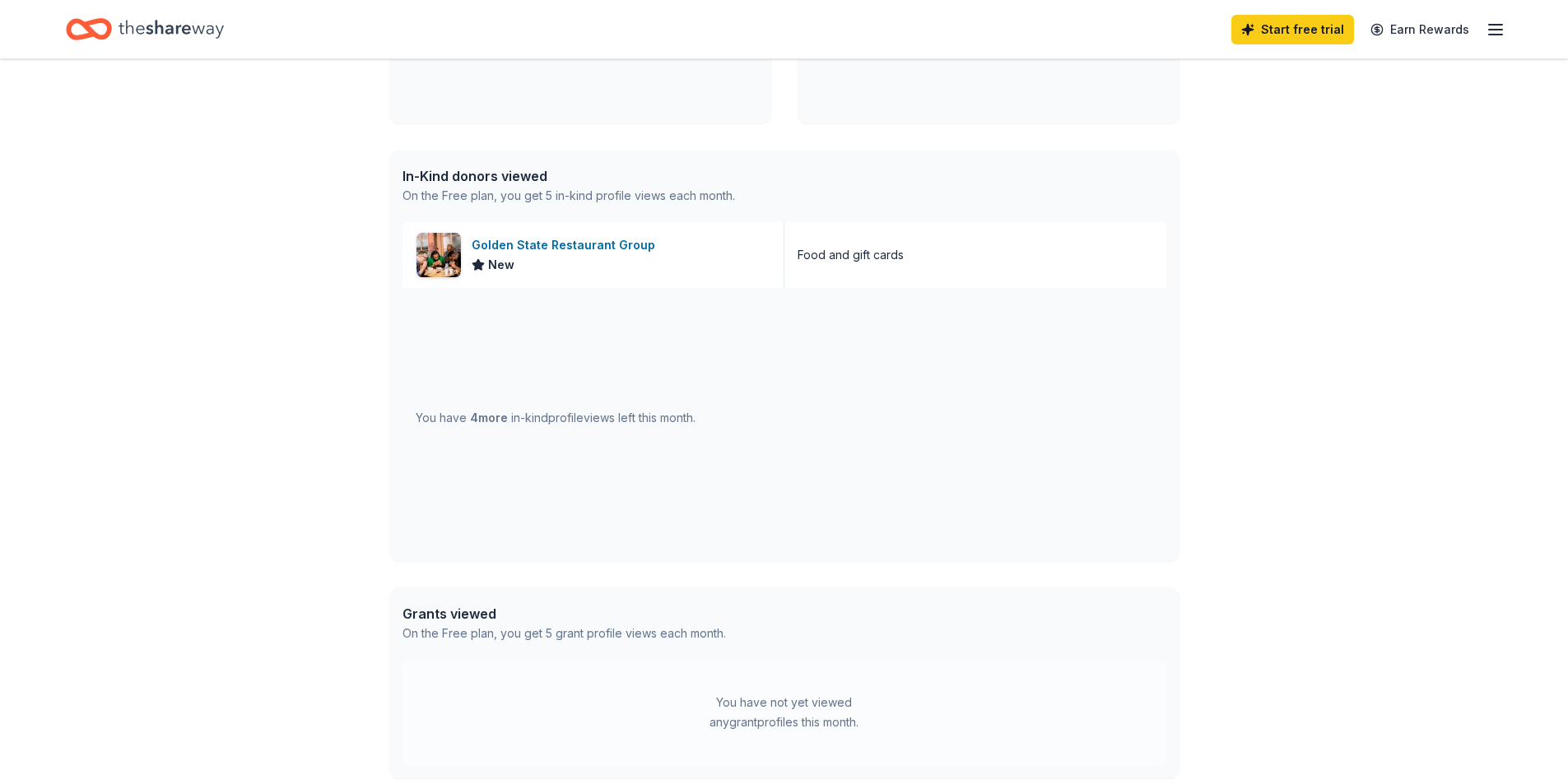
scroll to position [760, 0]
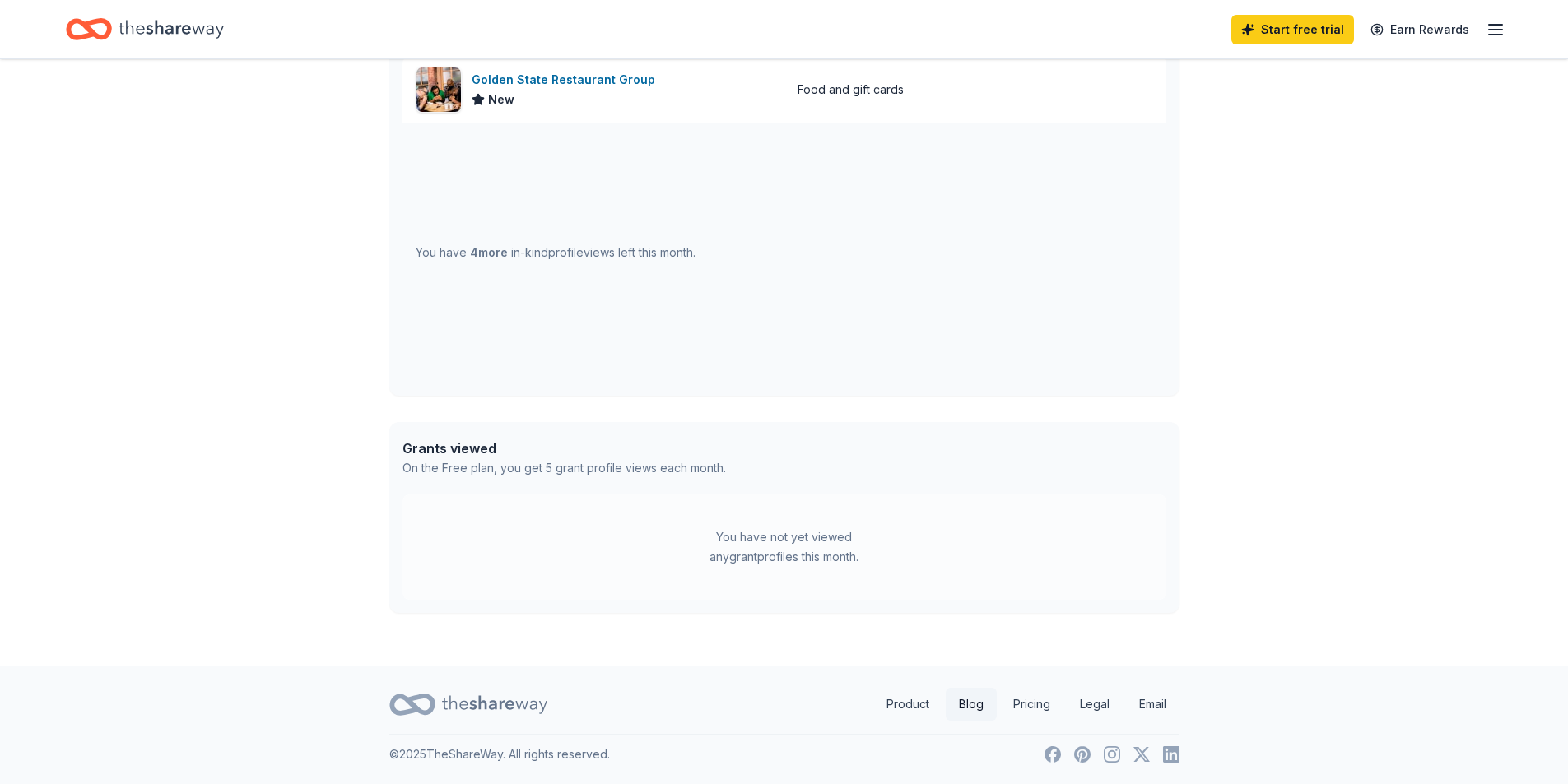
click at [977, 700] on link "Blog" at bounding box center [970, 704] width 51 height 33
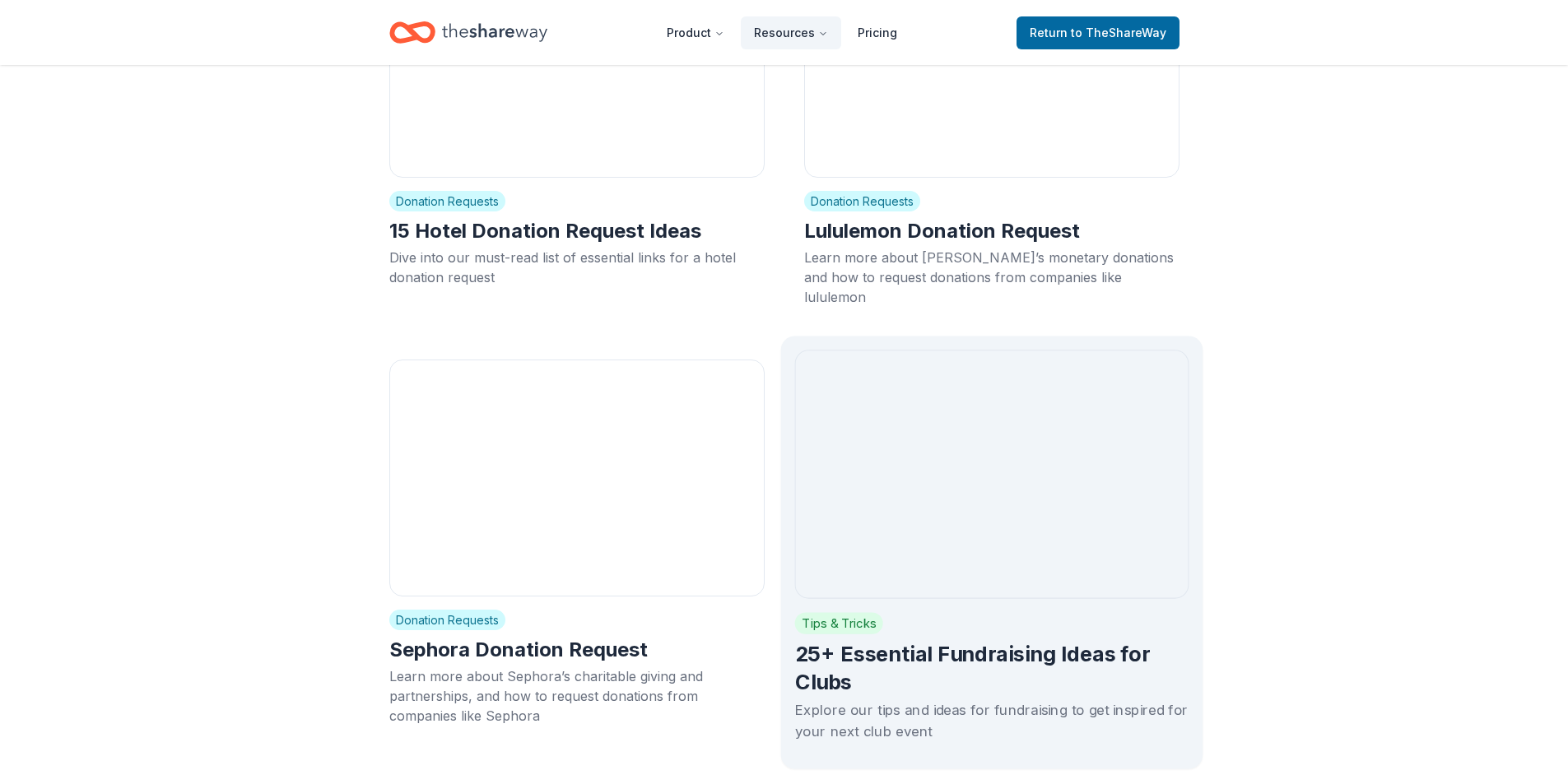
scroll to position [12339, 0]
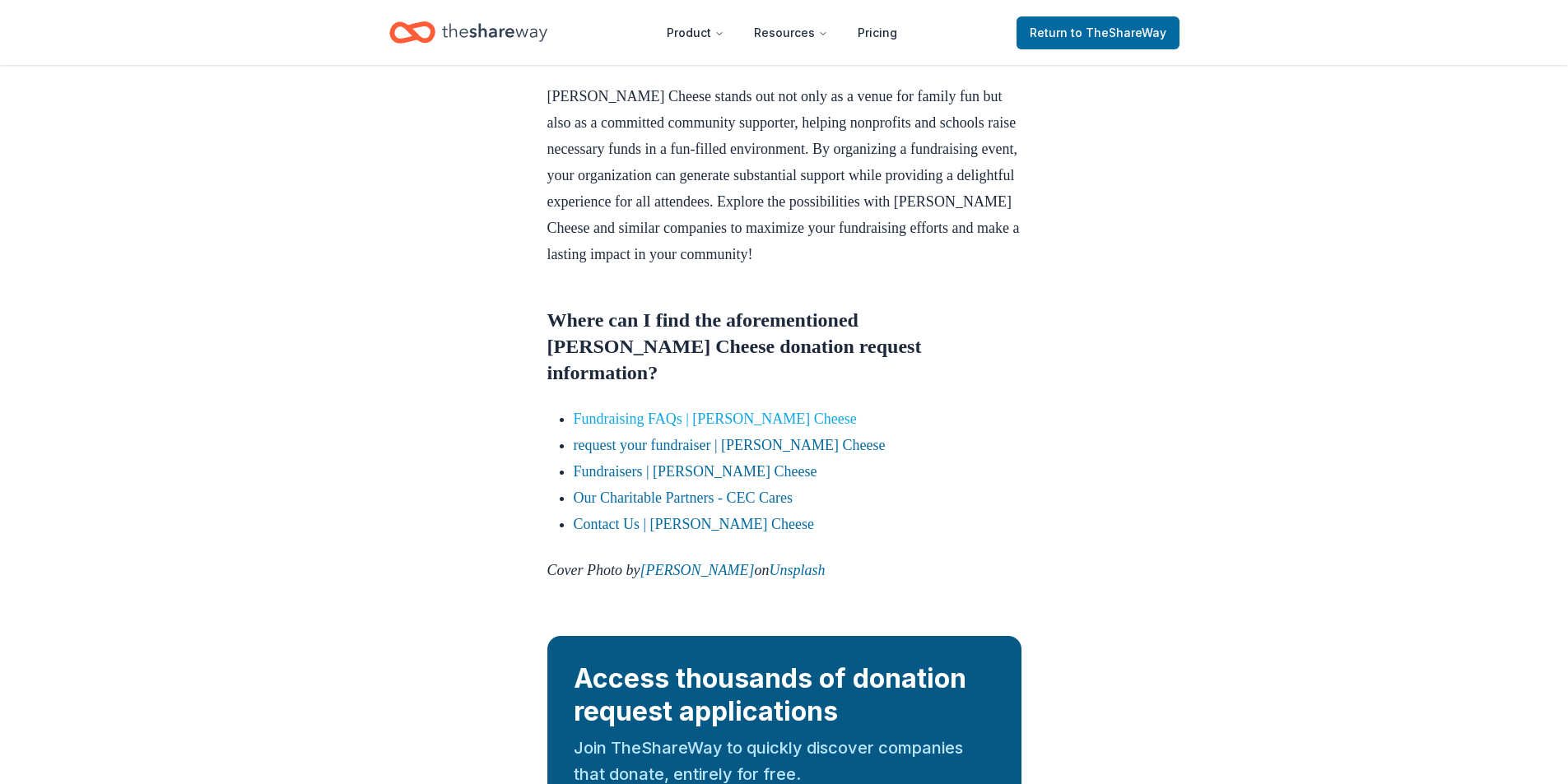
scroll to position [1975, 0]
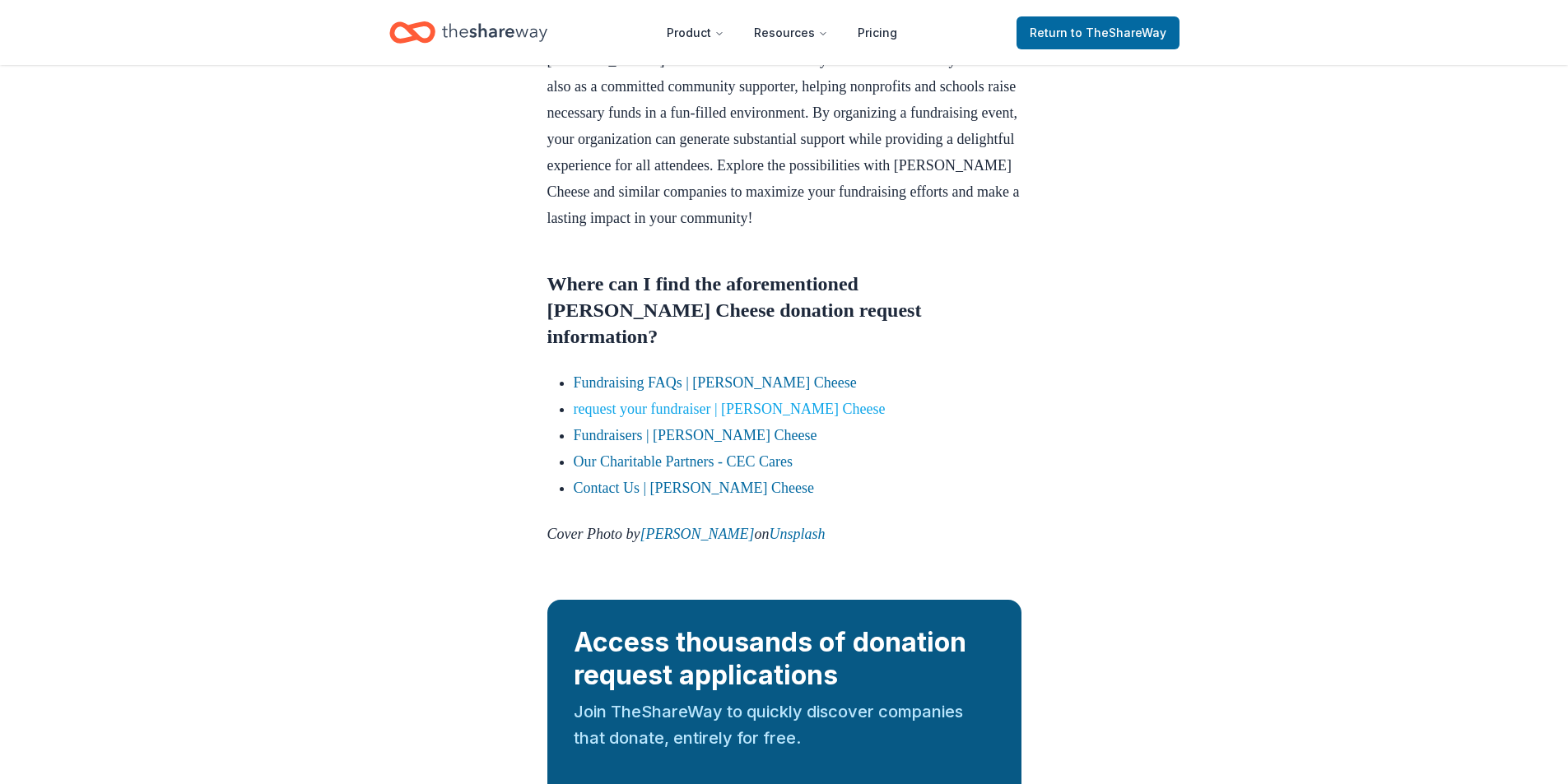
click at [644, 401] on link "request your fundraiser | [PERSON_NAME] Cheese" at bounding box center [730, 409] width 312 height 17
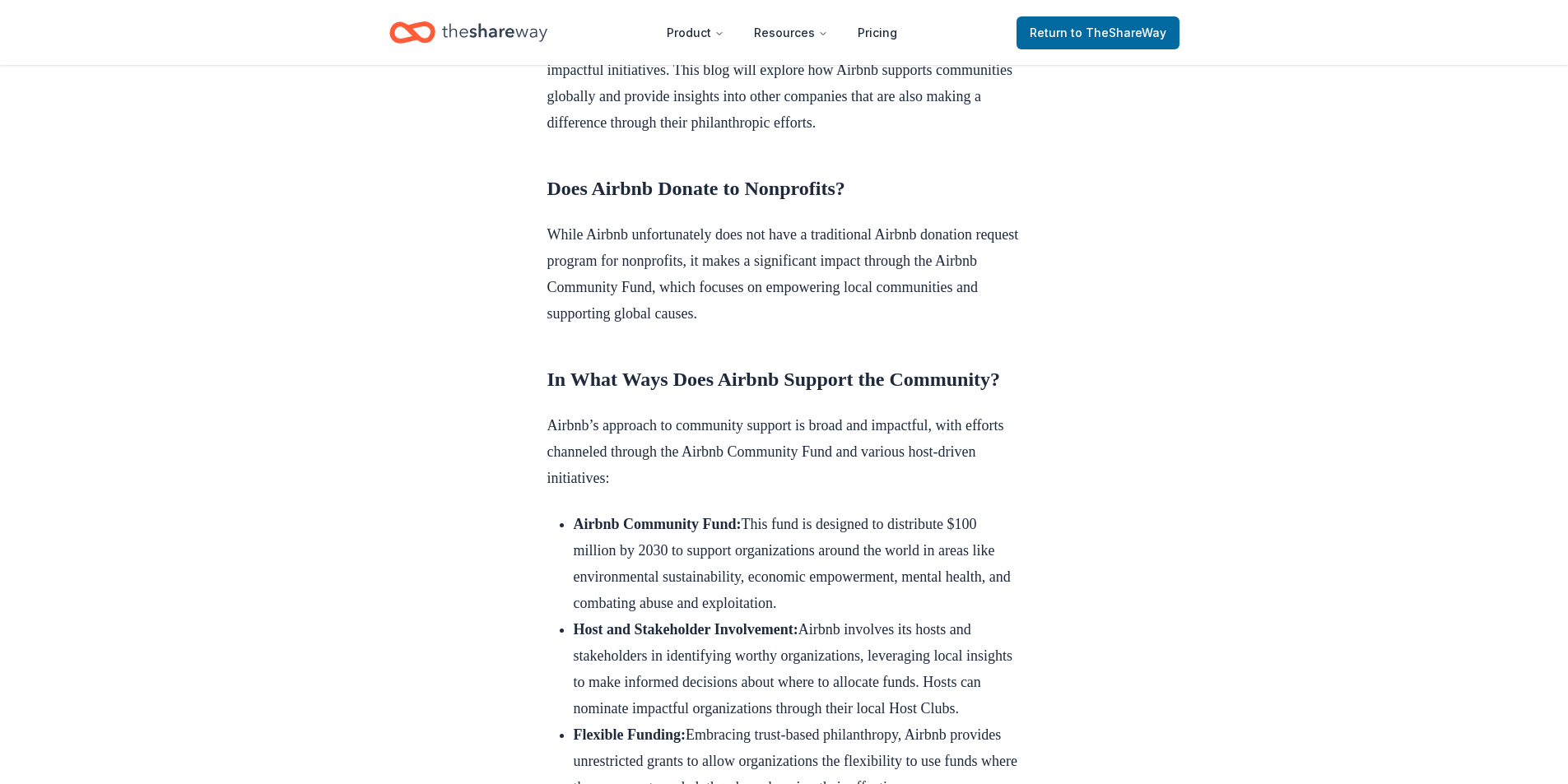
scroll to position [740, 0]
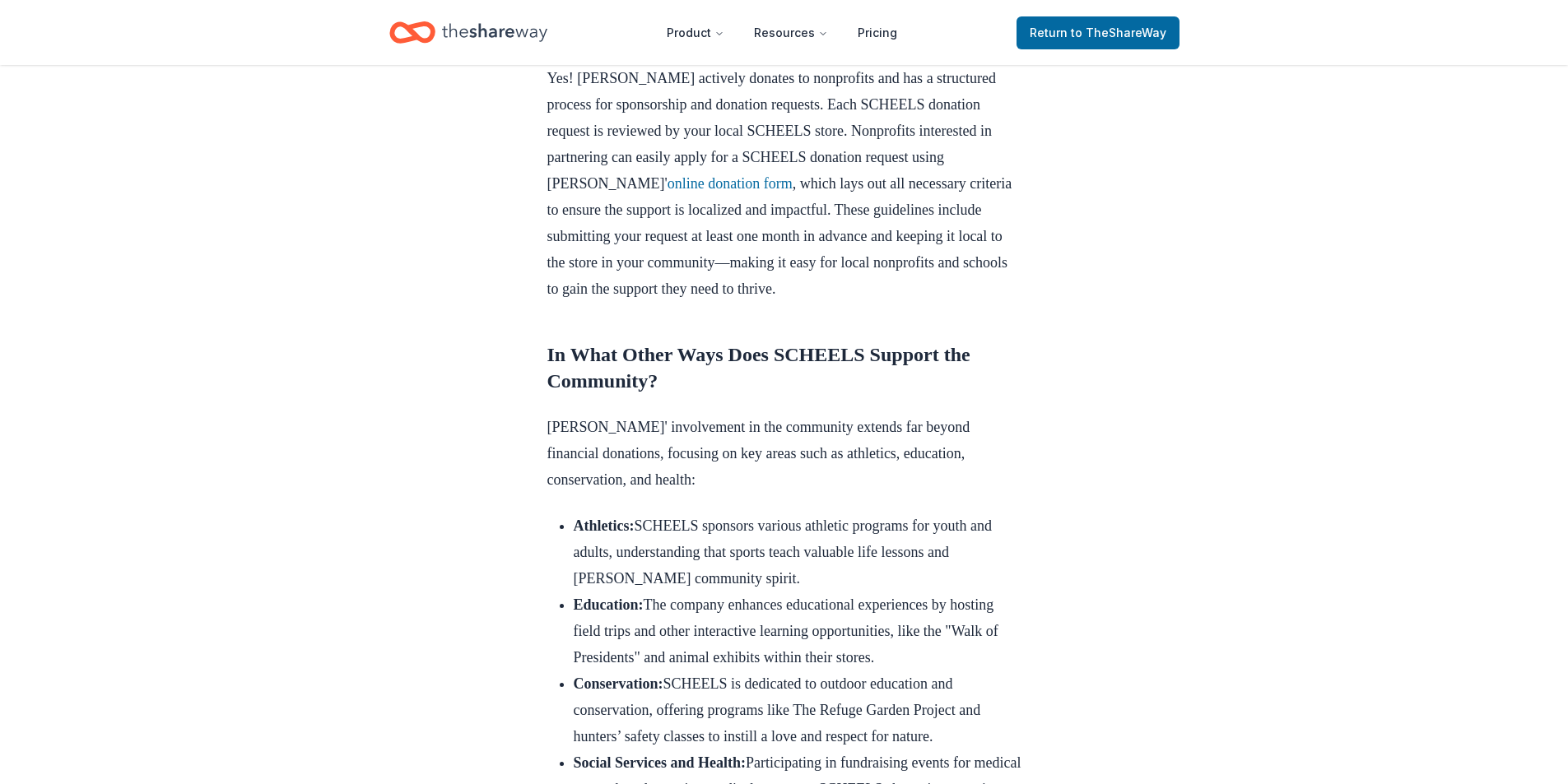
scroll to position [987, 0]
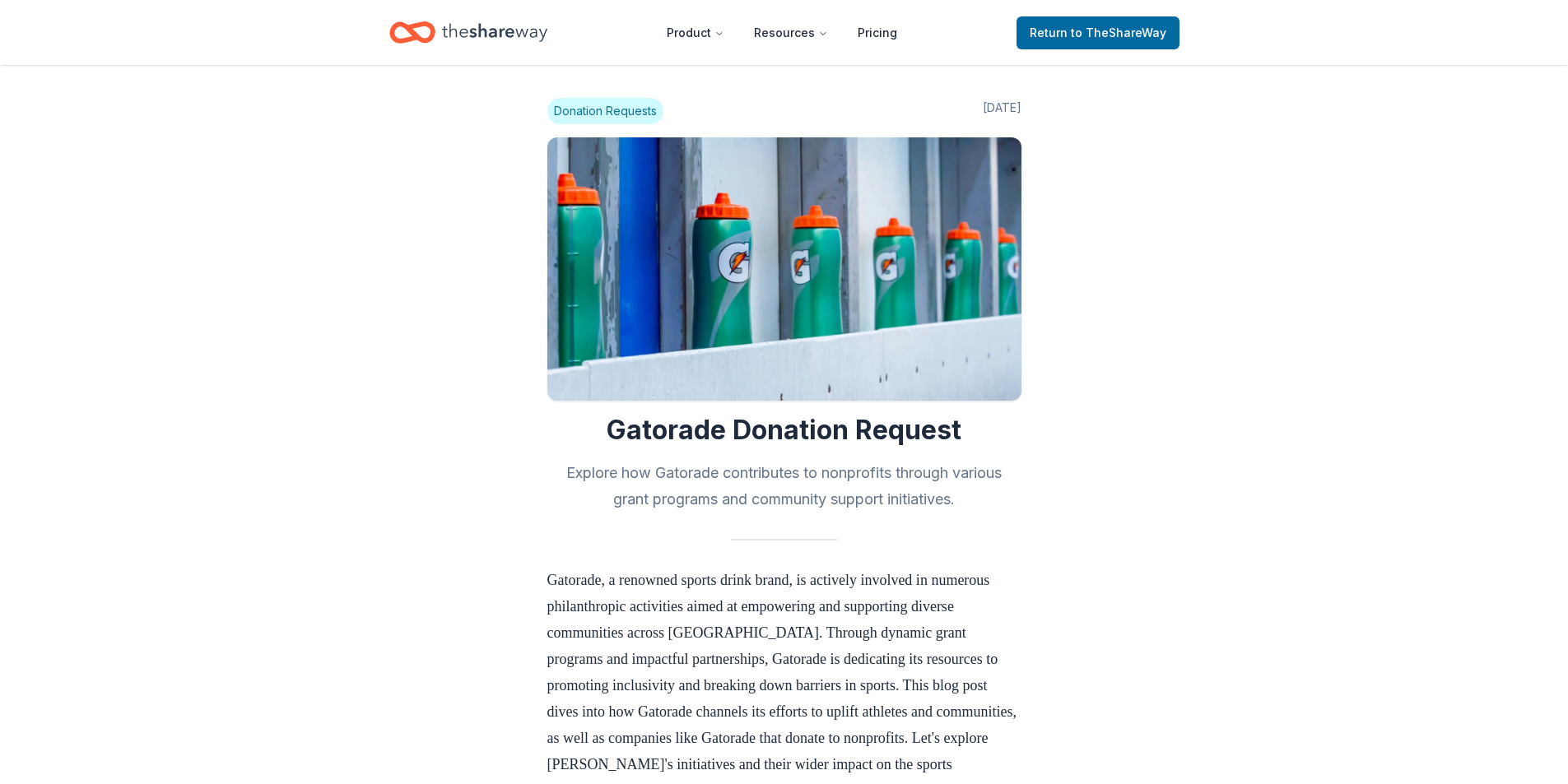
scroll to position [1563, 0]
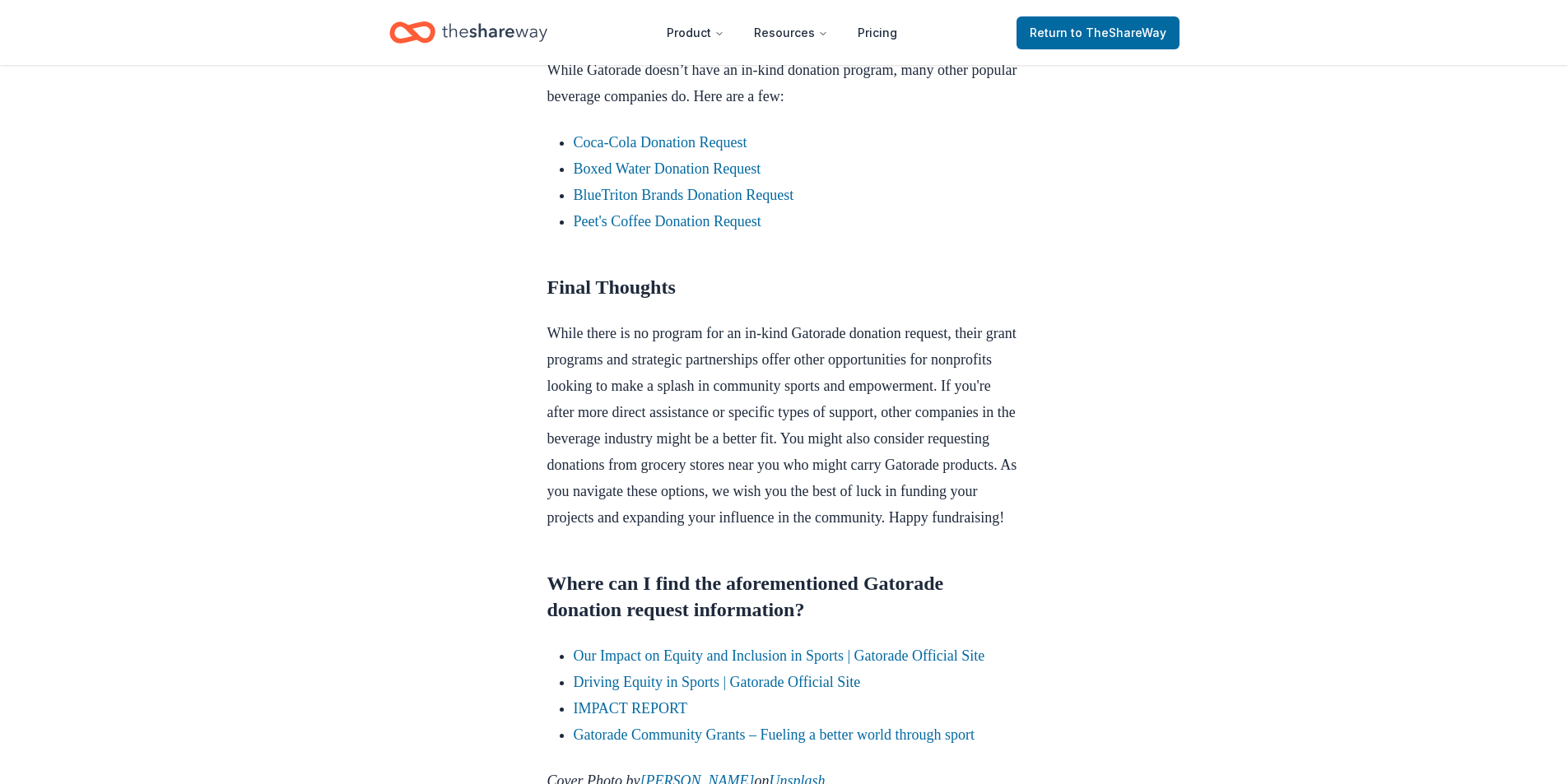
drag, startPoint x: 705, startPoint y: 192, endPoint x: 1014, endPoint y: 289, distance: 323.9
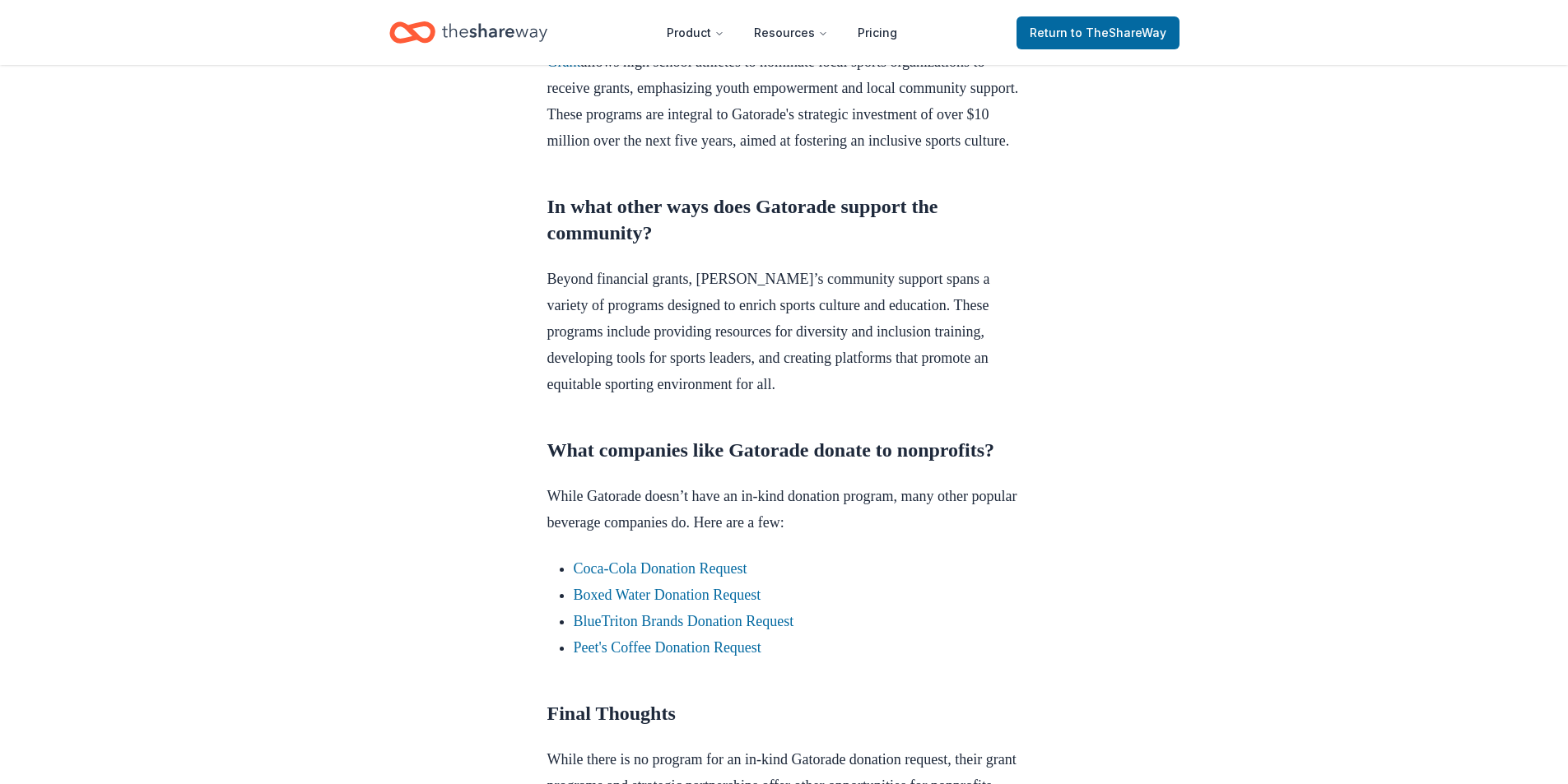
scroll to position [1152, 0]
